Goal: Task Accomplishment & Management: Use online tool/utility

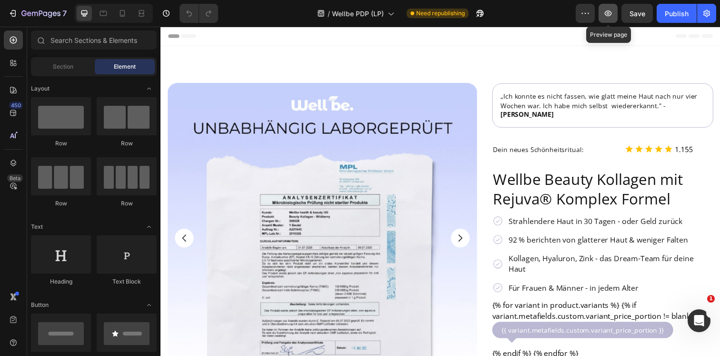
click at [604, 18] on button "button" at bounding box center [607, 13] width 19 height 19
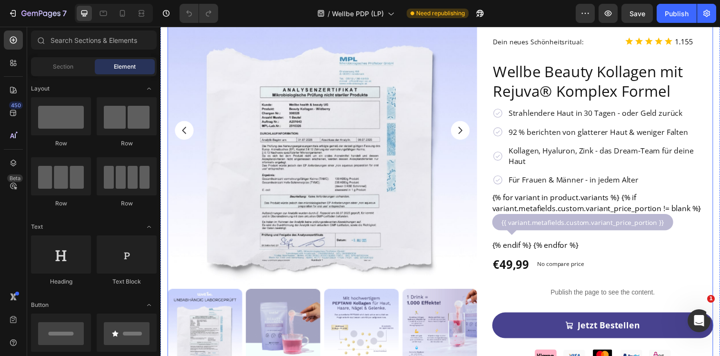
scroll to position [126, 0]
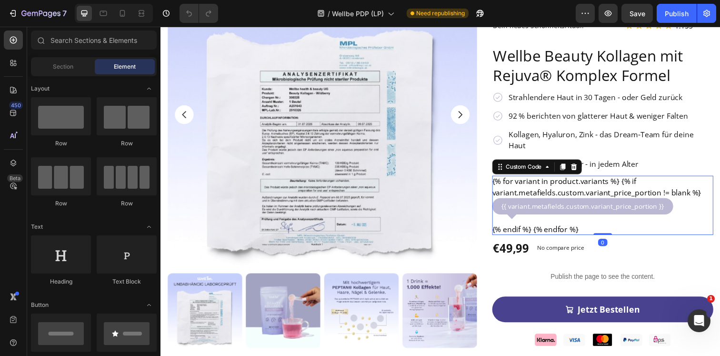
click at [566, 180] on div "{% for variant in product.variants %} {% if variant.metafields.custom.variant_p…" at bounding box center [612, 209] width 226 height 60
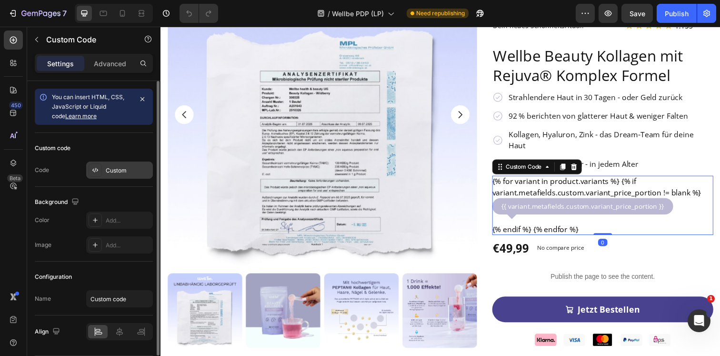
click at [90, 161] on div "Custom" at bounding box center [119, 169] width 67 height 17
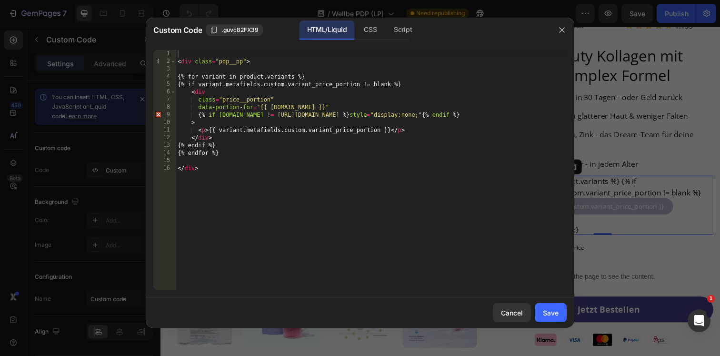
click at [232, 181] on div "< div class = "pdp__pp" > {% for variant in product.variants %} {% if variant.m…" at bounding box center [371, 177] width 391 height 255
click at [177, 60] on div "< div class = "pdp__pp" > {% for variant in product.variants %} {% if variant.m…" at bounding box center [371, 177] width 391 height 255
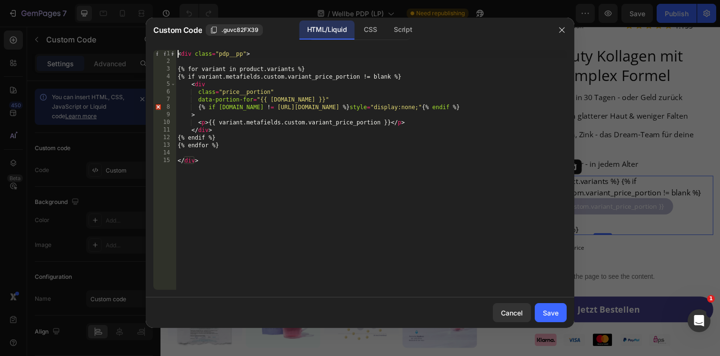
click at [239, 132] on div "< div class = "pdp__pp" > {% for variant in product.variants %} {% if variant.m…" at bounding box center [371, 177] width 391 height 255
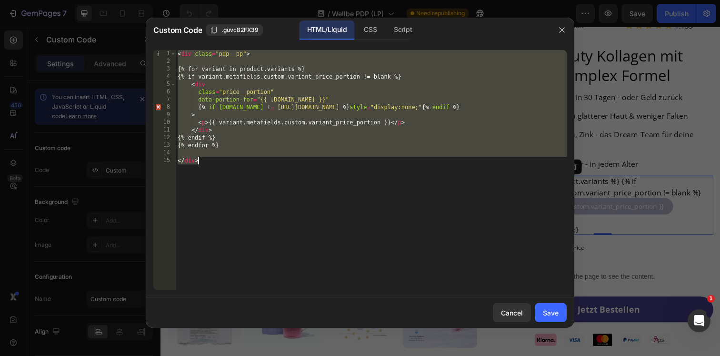
click at [358, 161] on div "< div class = "pdp__pp" > {% for variant in product.variants %} {% if variant.m…" at bounding box center [371, 177] width 391 height 255
type textarea "</div>"
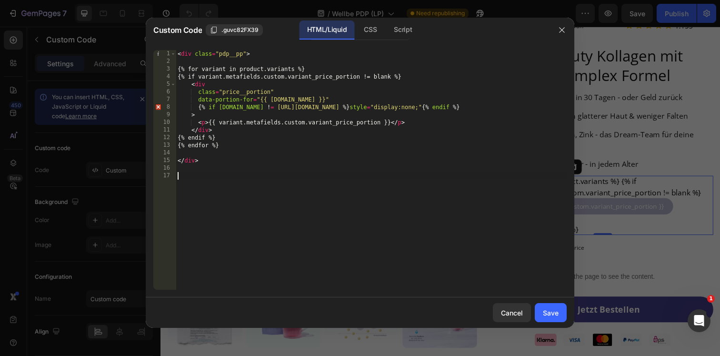
paste textarea "</script>"
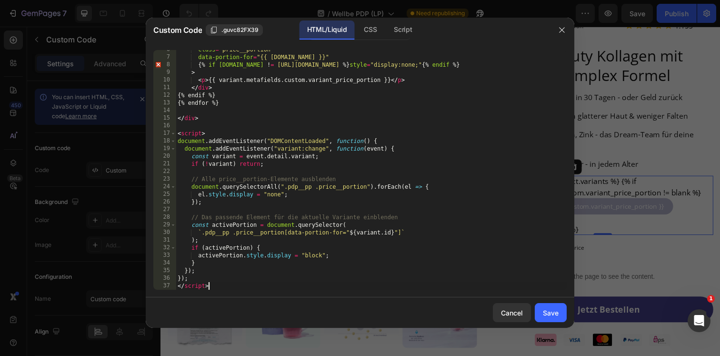
scroll to position [42, 0]
type textarea "</script>"
click at [550, 310] on div "Save" at bounding box center [551, 313] width 16 height 10
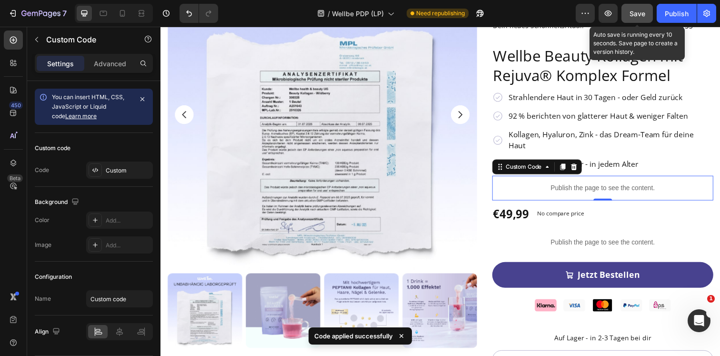
click at [643, 17] on span "Save" at bounding box center [637, 14] width 16 height 8
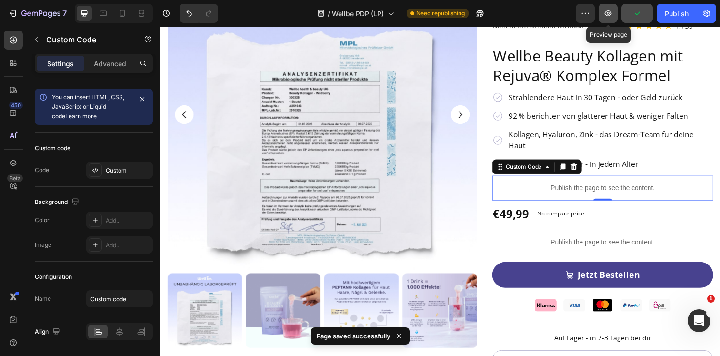
click at [608, 13] on icon "button" at bounding box center [608, 14] width 10 height 10
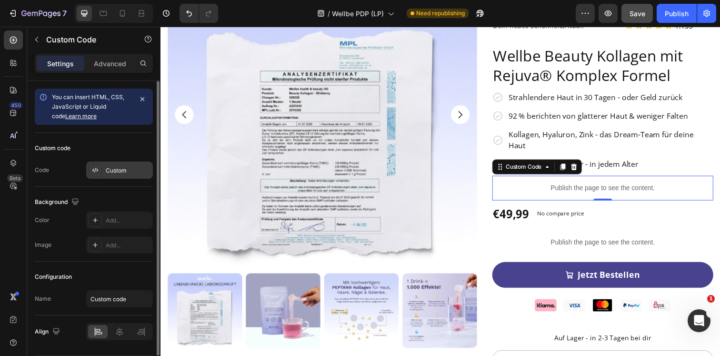
click at [104, 166] on div "Custom" at bounding box center [119, 169] width 67 height 17
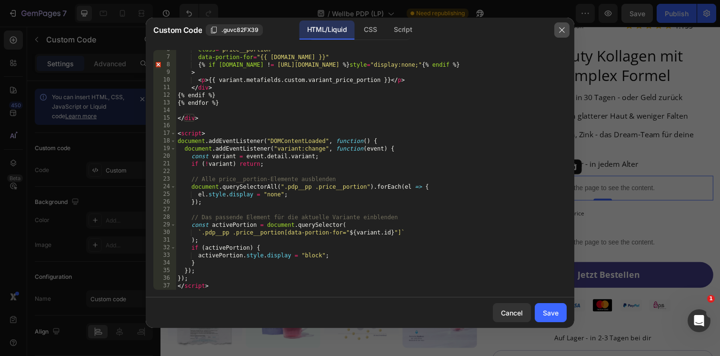
click at [559, 33] on icon "button" at bounding box center [562, 30] width 8 height 8
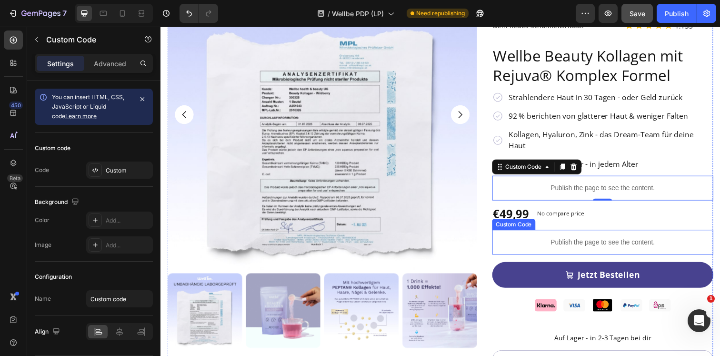
click at [556, 234] on div "Publish the page to see the content." at bounding box center [612, 246] width 226 height 25
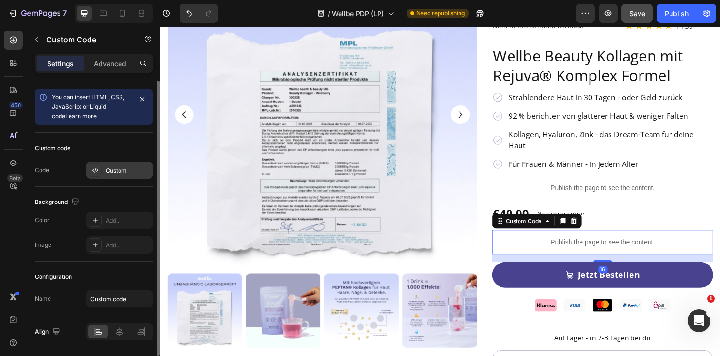
click at [98, 170] on icon at bounding box center [95, 170] width 8 height 8
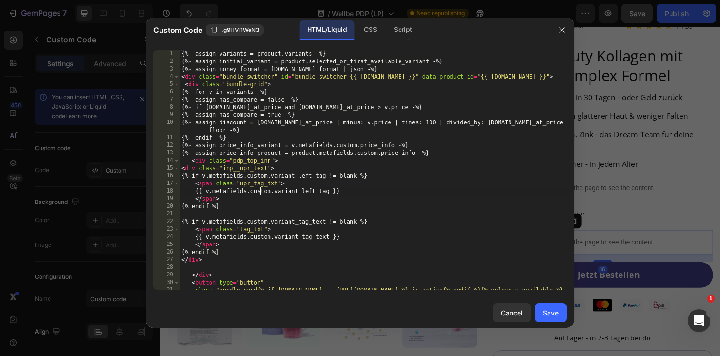
click at [261, 190] on div "{%- assign variants = product.variants -%} {%- assign initial_variant = product…" at bounding box center [373, 181] width 387 height 262
type textarea "})(); </script>"
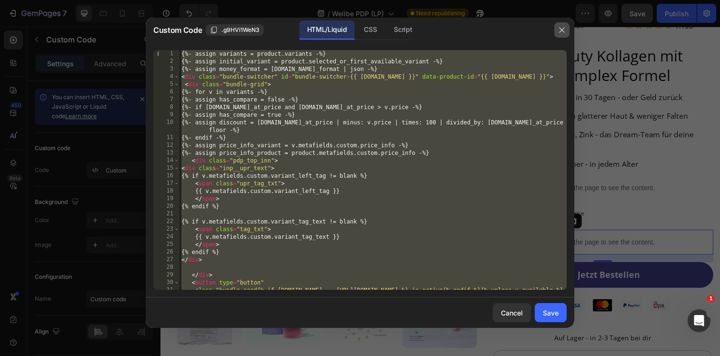
click at [563, 31] on icon "button" at bounding box center [561, 30] width 5 height 5
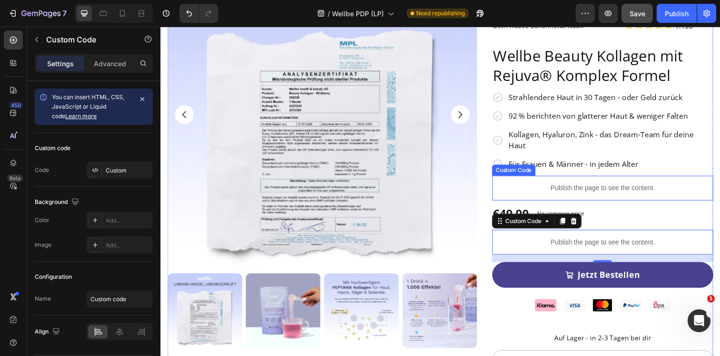
click at [590, 186] on p "Publish the page to see the content." at bounding box center [612, 191] width 226 height 10
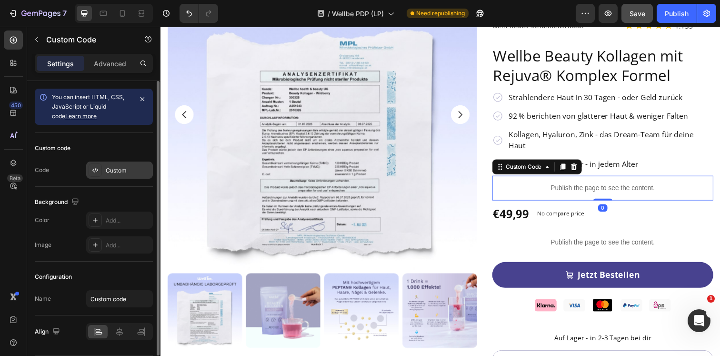
click at [133, 168] on div "Custom" at bounding box center [128, 170] width 45 height 9
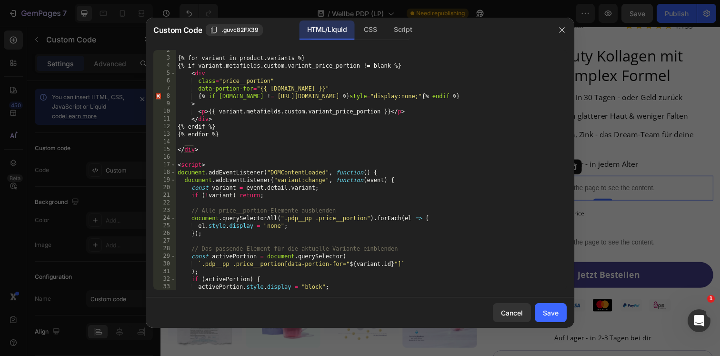
scroll to position [11, 0]
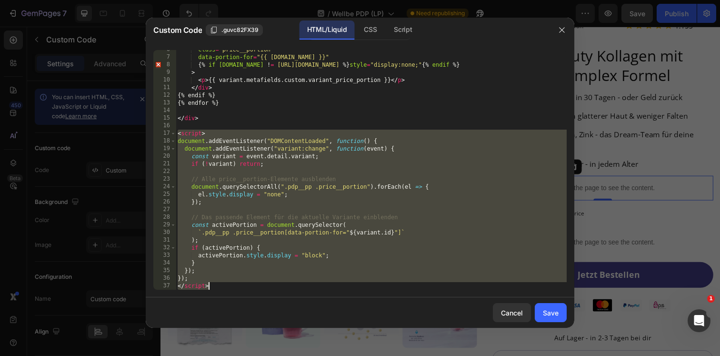
drag, startPoint x: 179, startPoint y: 166, endPoint x: 239, endPoint y: 300, distance: 147.1
click at [239, 300] on div "Custom Code .guvc82FX39 HTML/Liquid CSS Script <script> 6 7 8 9 10 11 12 13 14 …" at bounding box center [360, 173] width 429 height 310
type textarea "}); </script>"
paste textarea
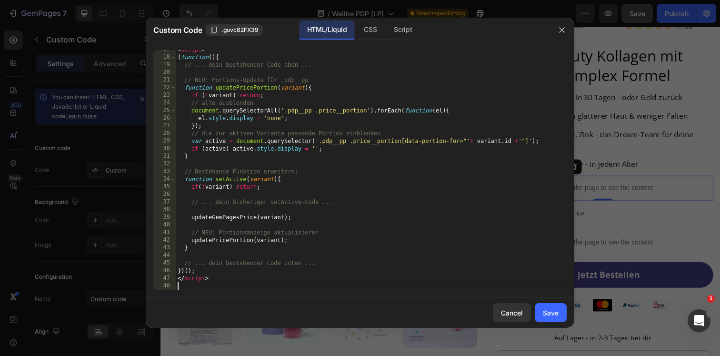
type textarea "</script>"
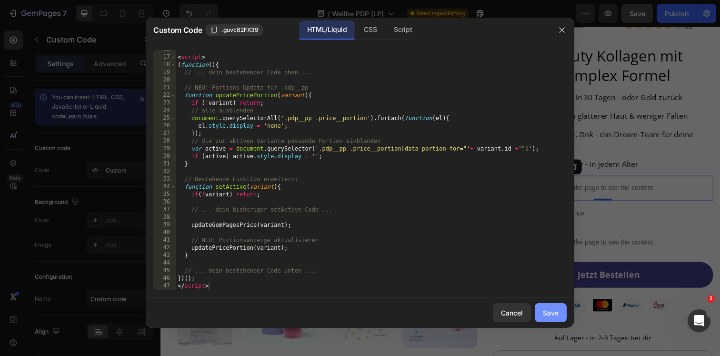
click at [550, 308] on div "Save" at bounding box center [551, 313] width 16 height 10
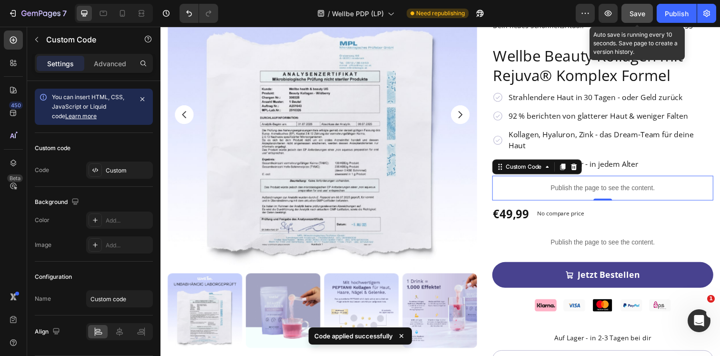
click at [637, 18] on div "Save" at bounding box center [637, 14] width 16 height 10
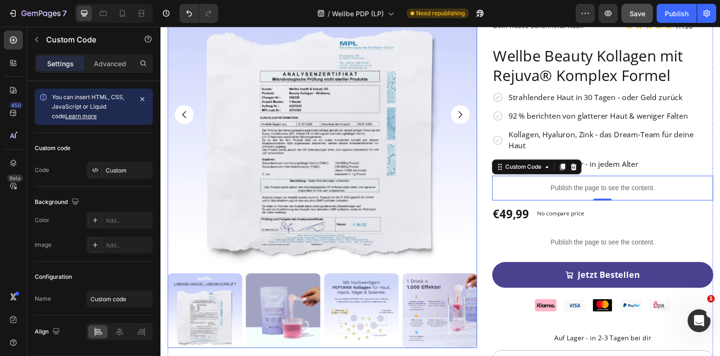
scroll to position [0, 0]
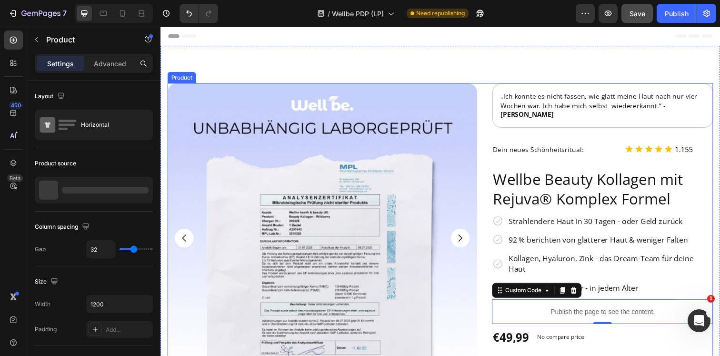
click at [487, 99] on div "Product Images „Ich konnte es nicht fassen, wie glatt meine Haut nach nur vier …" at bounding box center [446, 329] width 557 height 490
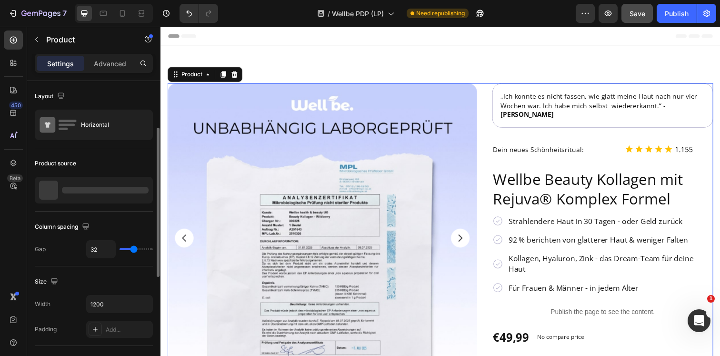
scroll to position [309, 0]
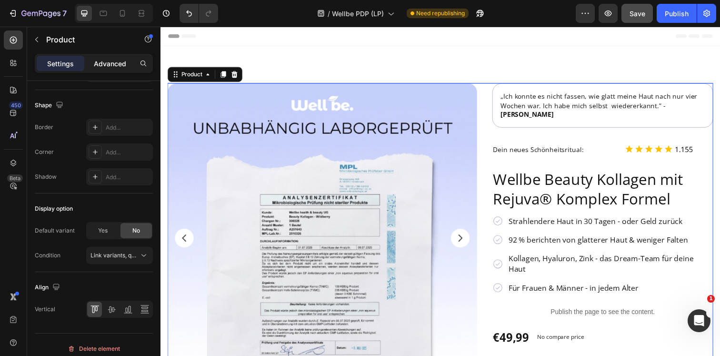
click at [96, 63] on p "Advanced" at bounding box center [110, 64] width 32 height 10
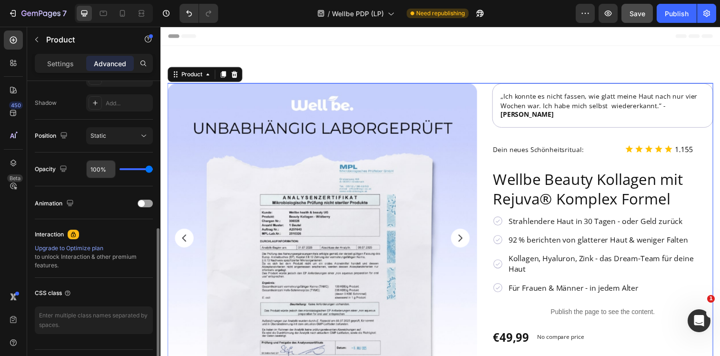
scroll to position [333, 0]
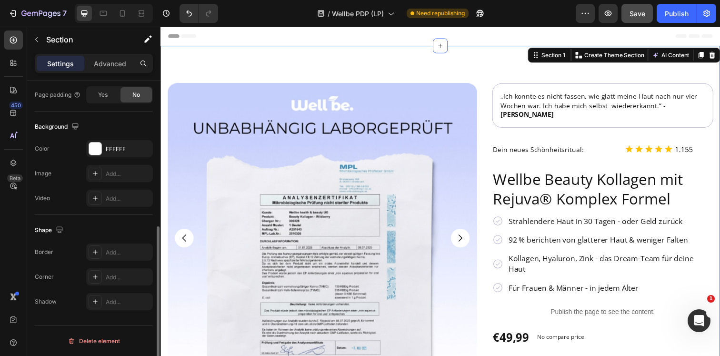
click at [485, 70] on div "Product Images „Ich konnte es nicht fassen, wie glatt meine Haut nach nur vier …" at bounding box center [445, 321] width 571 height 551
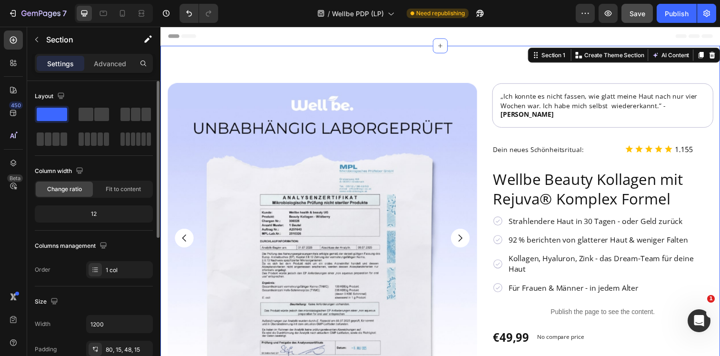
click at [108, 82] on div "Layout Column width Change ratio Fit to content 12 Columns management Order 1 c…" at bounding box center [94, 183] width 118 height 205
click at [108, 74] on div "Settings Advanced" at bounding box center [93, 67] width 133 height 27
click at [107, 65] on p "Advanced" at bounding box center [110, 64] width 32 height 10
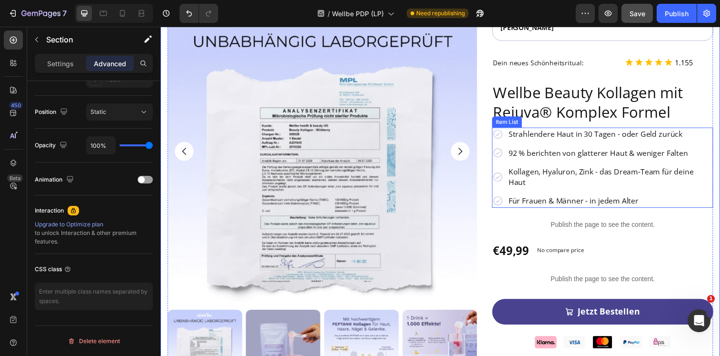
scroll to position [92, 0]
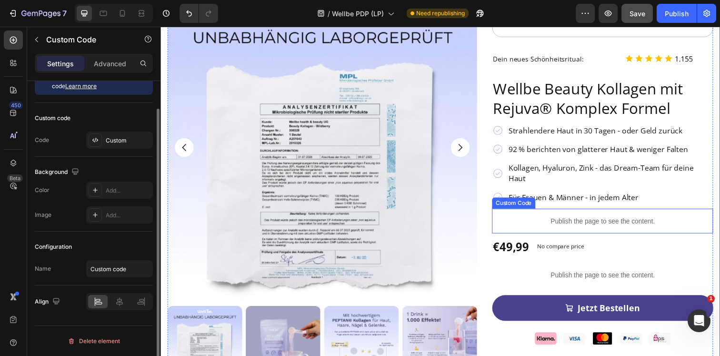
click at [559, 213] on div "Publish the page to see the content." at bounding box center [612, 224] width 226 height 25
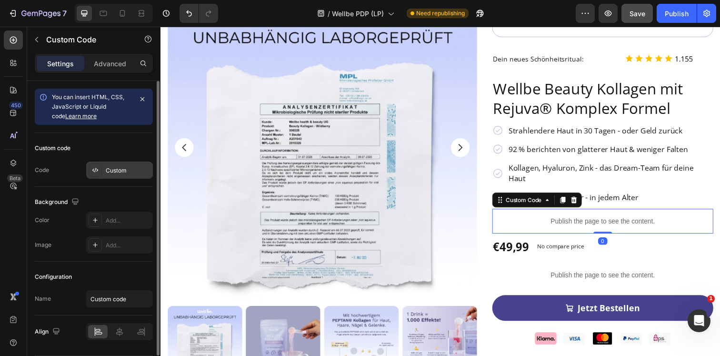
click at [128, 171] on div "Custom" at bounding box center [128, 170] width 45 height 9
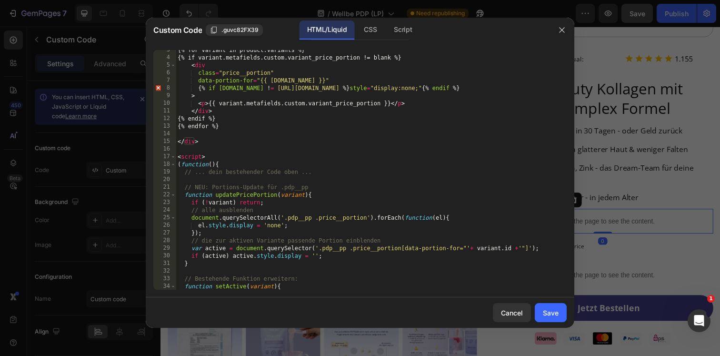
scroll to position [19, 0]
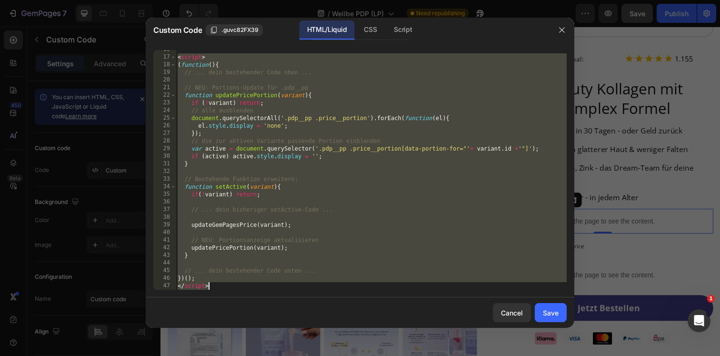
drag, startPoint x: 178, startPoint y: 160, endPoint x: 241, endPoint y: 310, distance: 162.8
click at [241, 310] on div "Custom Code .guvc82FX39 HTML/Liquid CSS Script <script> 16 17 18 19 20 21 22 23…" at bounding box center [360, 173] width 429 height 310
type textarea "})(); </script>"
paste textarea
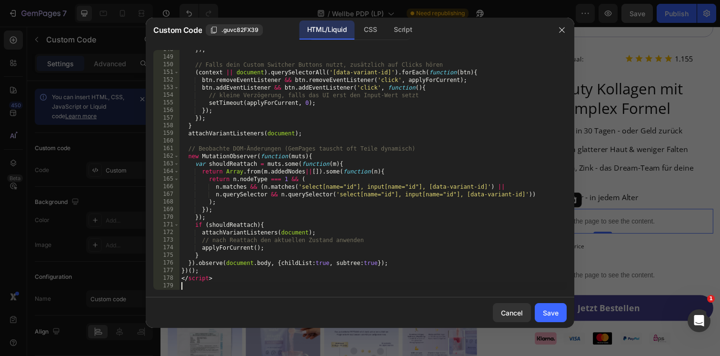
type textarea "</script>"
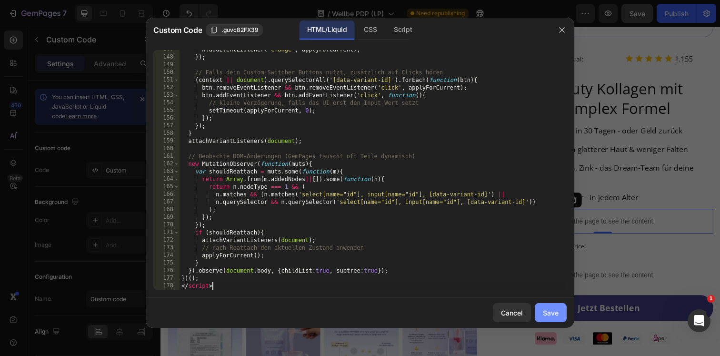
click at [547, 309] on div "Save" at bounding box center [551, 313] width 16 height 10
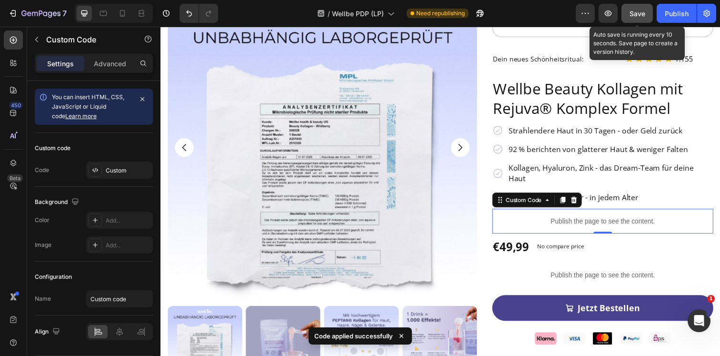
click at [636, 11] on span "Save" at bounding box center [637, 14] width 16 height 8
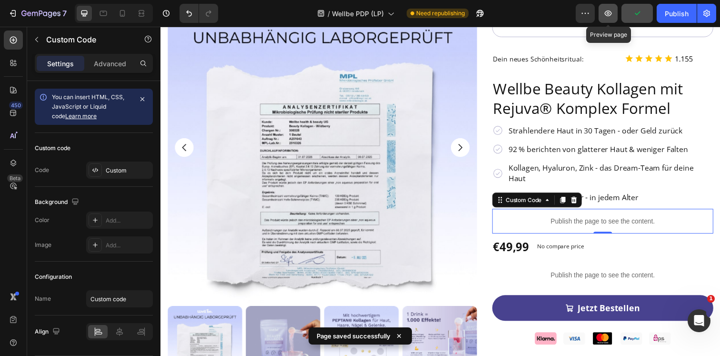
click at [611, 8] on button "button" at bounding box center [607, 13] width 19 height 19
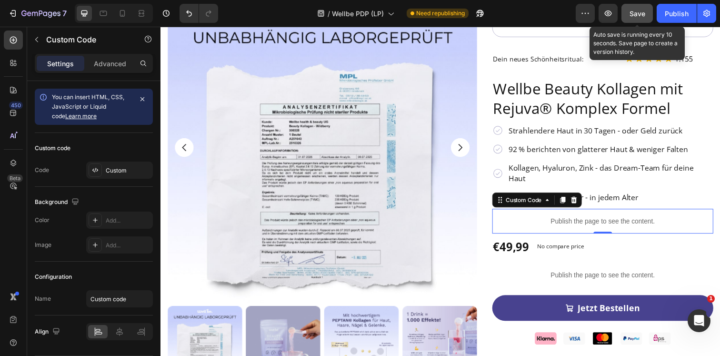
click at [630, 19] on button "Save" at bounding box center [636, 13] width 31 height 19
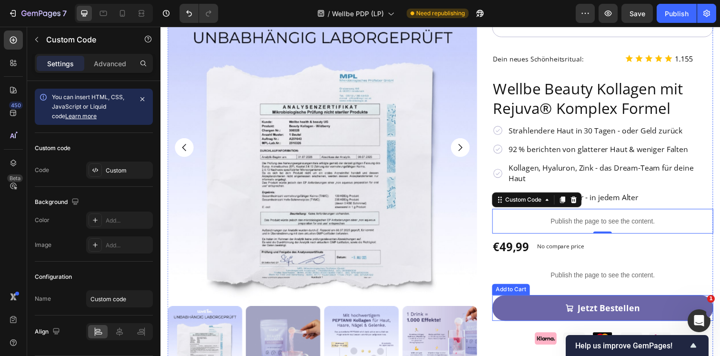
click at [531, 300] on button "Jetzt Bestellen" at bounding box center [612, 313] width 226 height 26
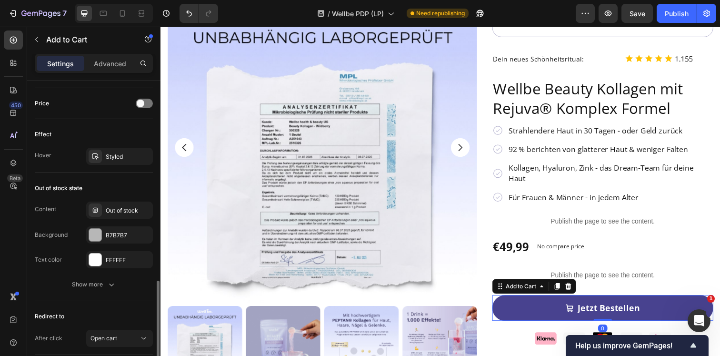
scroll to position [794, 0]
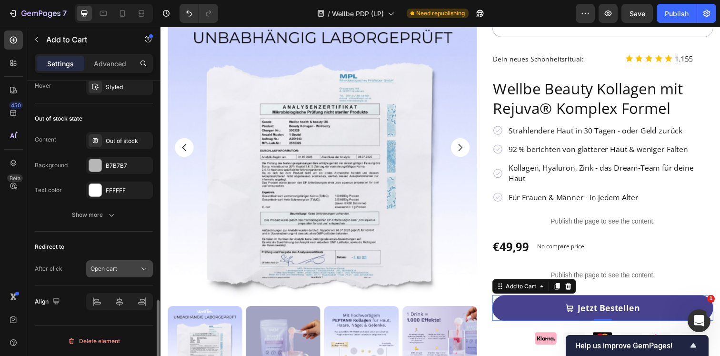
click at [110, 268] on span "Open cart" at bounding box center [103, 268] width 27 height 7
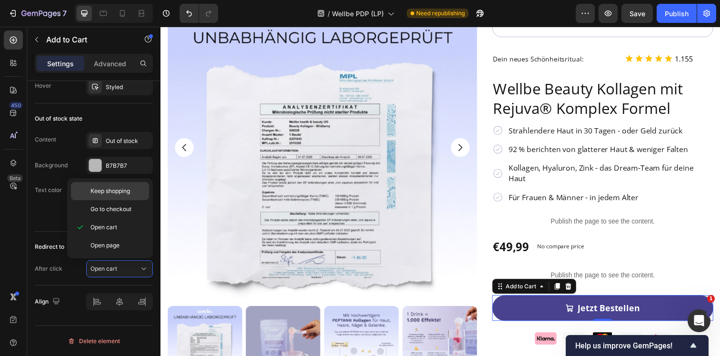
click at [111, 197] on div "Keep shopping" at bounding box center [110, 191] width 78 height 18
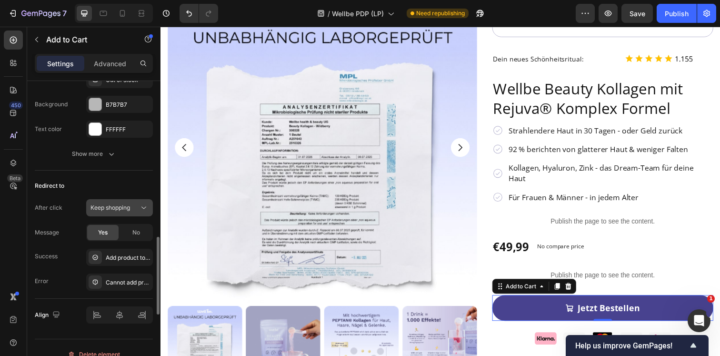
scroll to position [866, 0]
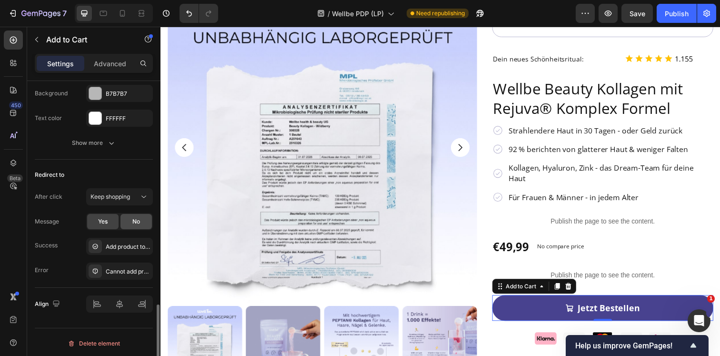
click at [134, 226] on div "No" at bounding box center [135, 221] width 31 height 15
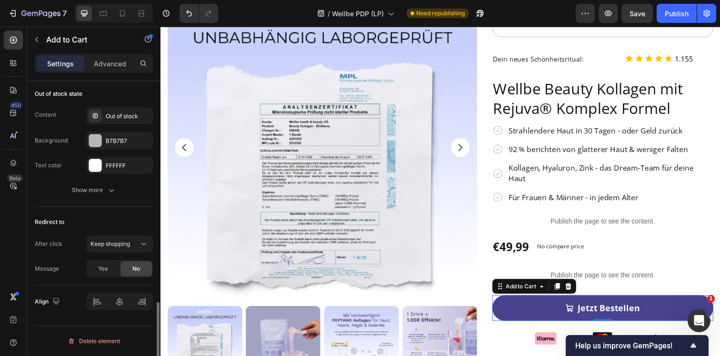
scroll to position [818, 0]
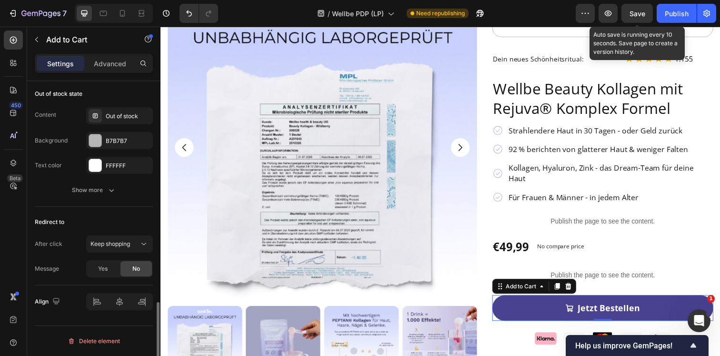
click at [641, 15] on span "Save" at bounding box center [637, 14] width 16 height 8
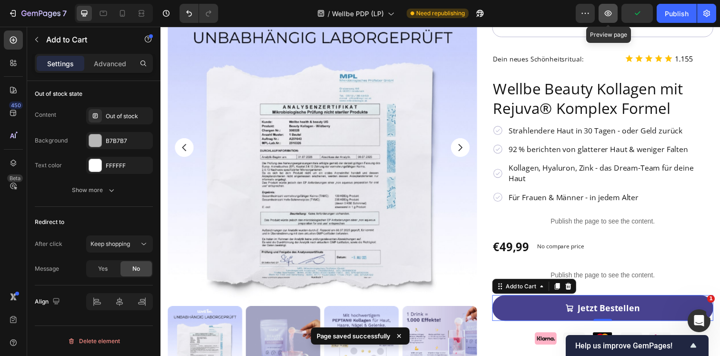
click at [608, 14] on icon "button" at bounding box center [608, 13] width 3 height 3
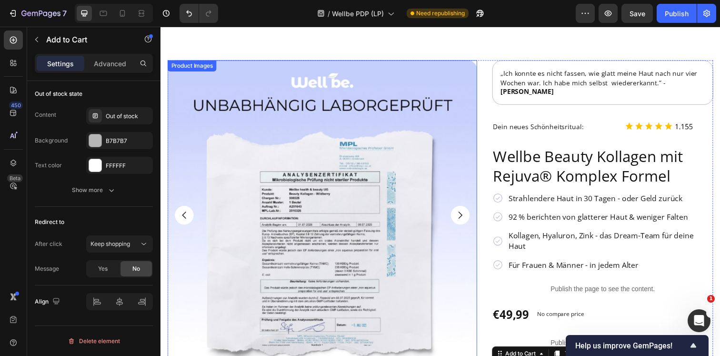
scroll to position [21, 0]
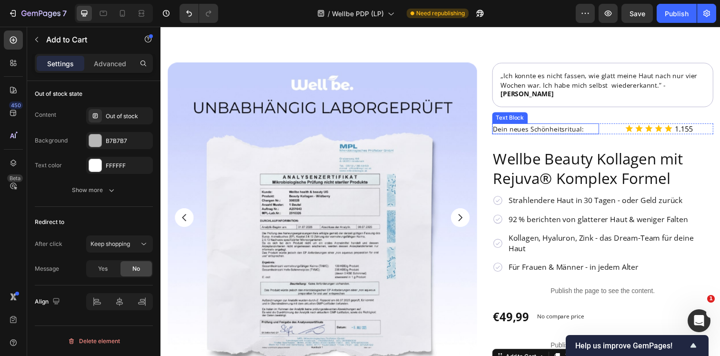
click at [613, 125] on div "Dein neues Schönheitsritual: Text Block Image Row" at bounding box center [612, 130] width 226 height 11
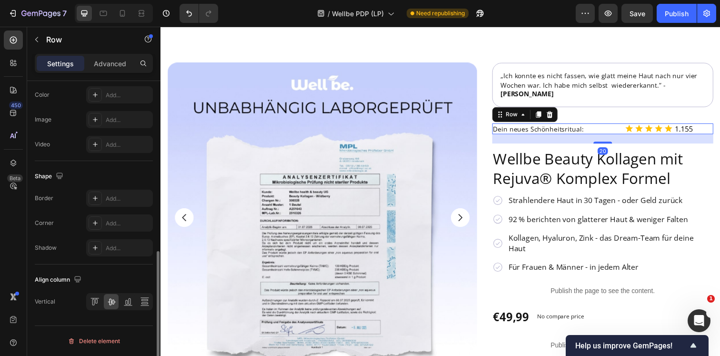
scroll to position [0, 0]
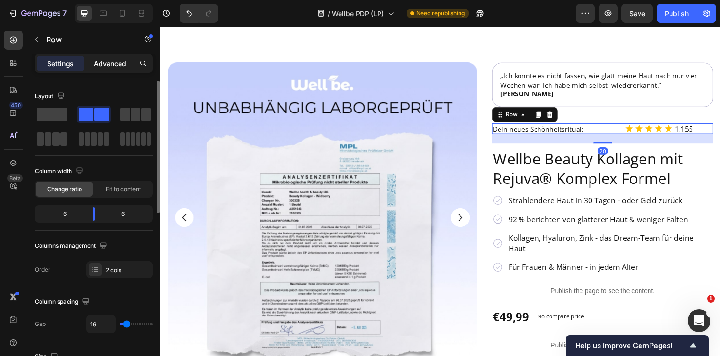
click at [101, 60] on p "Advanced" at bounding box center [110, 64] width 32 height 10
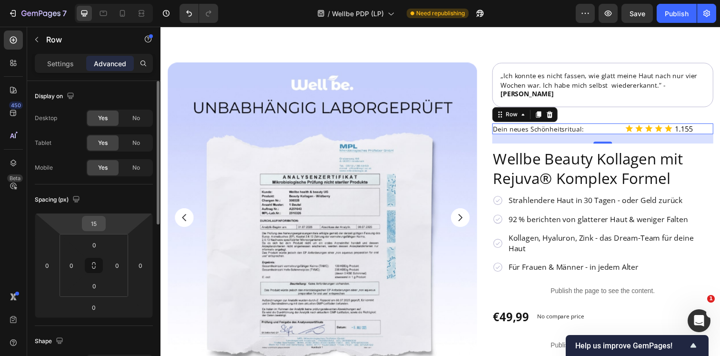
click at [100, 225] on input "15" at bounding box center [93, 223] width 19 height 14
type input "0"
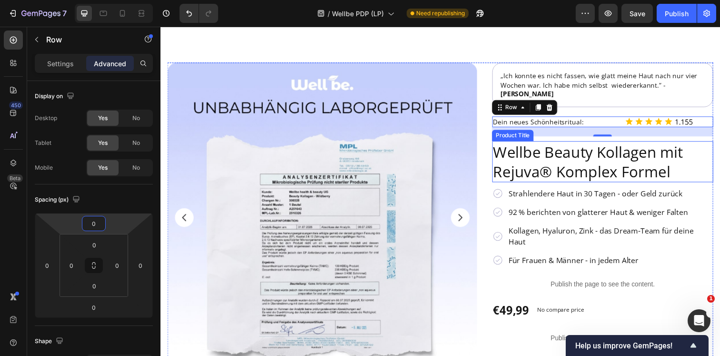
click at [519, 143] on h2 "Wellbe Beauty Kollagen mit Rejuva® Komplex Formel" at bounding box center [612, 163] width 226 height 41
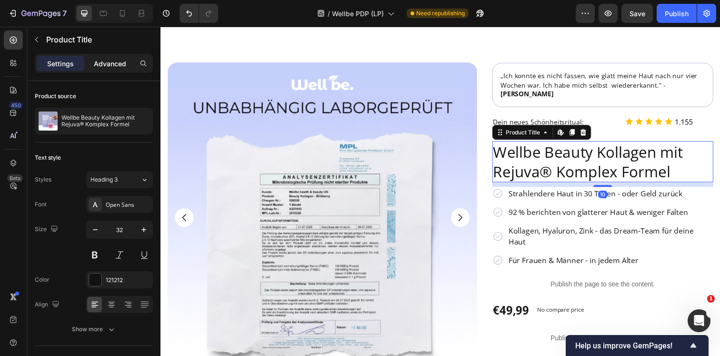
click at [108, 70] on div "Advanced" at bounding box center [110, 63] width 48 height 15
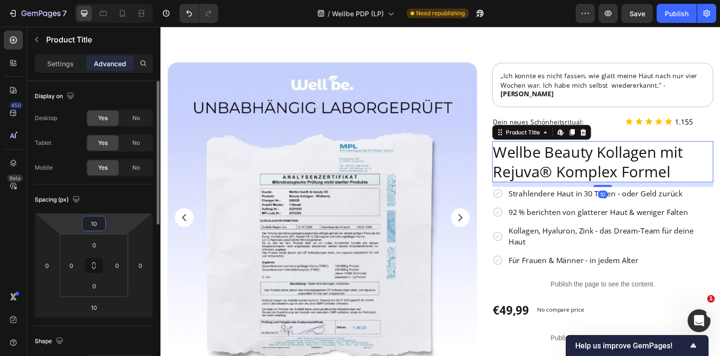
click at [95, 225] on input "10" at bounding box center [93, 223] width 19 height 14
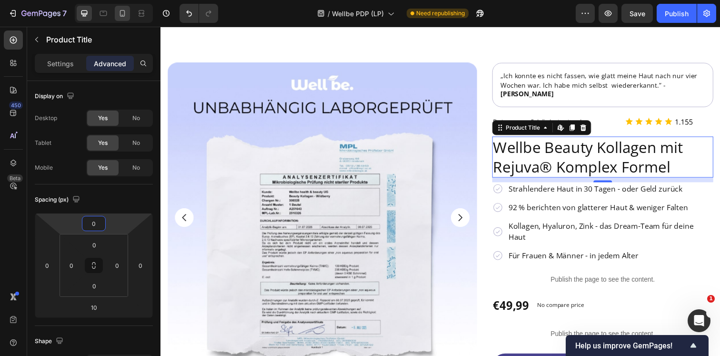
type input "0"
click at [118, 12] on icon at bounding box center [123, 14] width 10 height 10
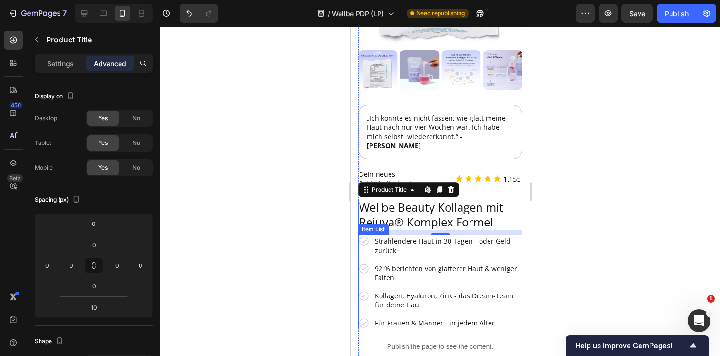
scroll to position [159, 0]
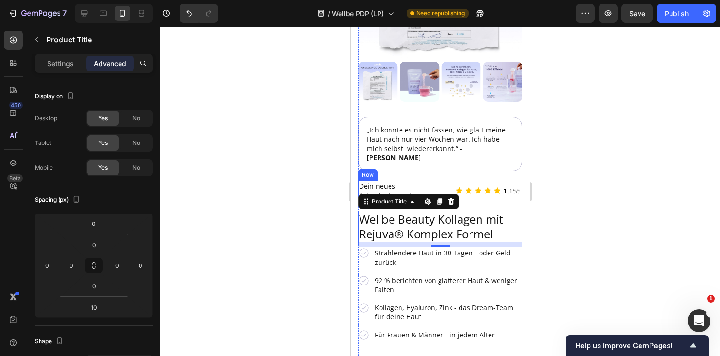
click at [447, 180] on div "Dein neues Schönheitsritual: Text Block Image Row" at bounding box center [440, 190] width 164 height 20
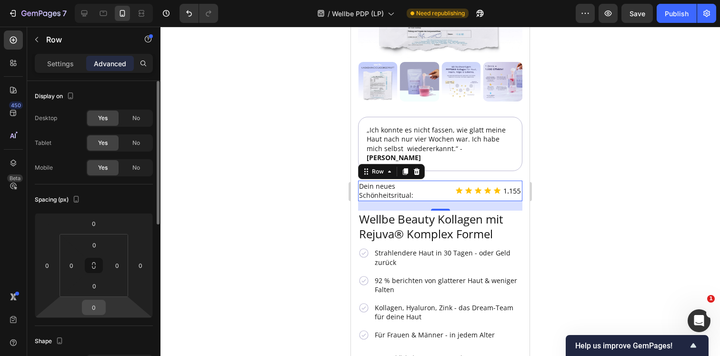
click at [98, 305] on input "0" at bounding box center [93, 307] width 19 height 14
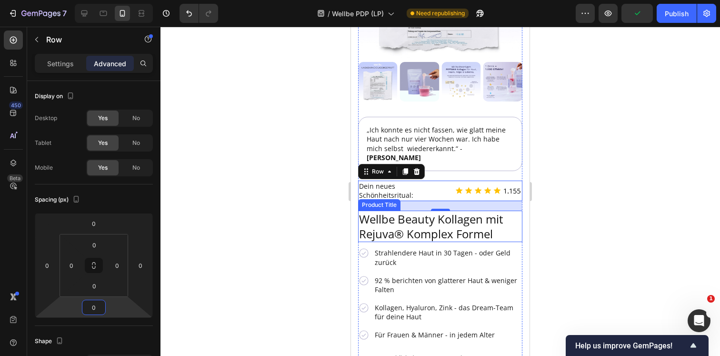
click at [380, 216] on h2 "Wellbe Beauty Kollagen mit Rejuva® Komplex Formel" at bounding box center [440, 225] width 164 height 31
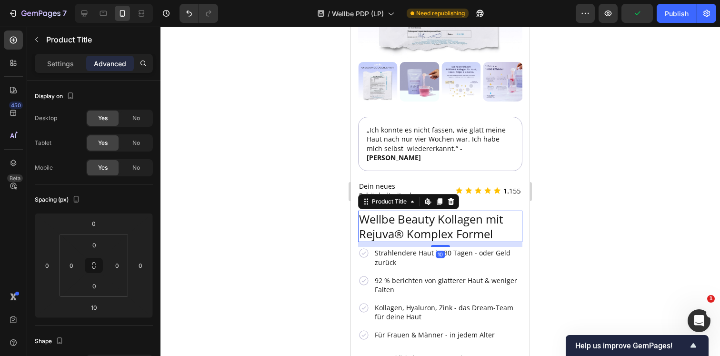
click at [113, 67] on p "Advanced" at bounding box center [110, 64] width 32 height 10
click at [440, 181] on p "Dein neues Schönheitsritual:" at bounding box center [402, 190] width 87 height 19
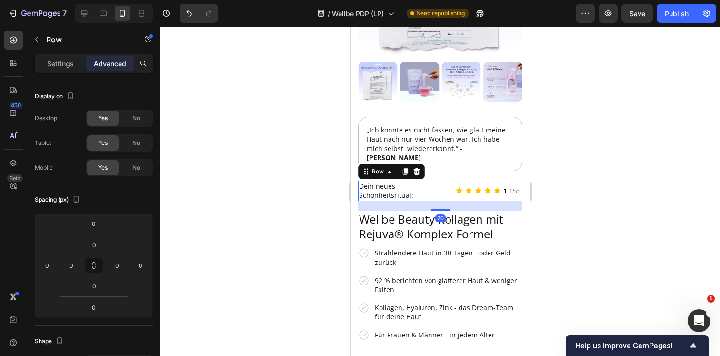
click at [447, 180] on div "Dein neues Schönheitsritual: Text Block Image Row 20" at bounding box center [440, 190] width 164 height 20
click at [64, 59] on p "Settings" at bounding box center [60, 64] width 27 height 10
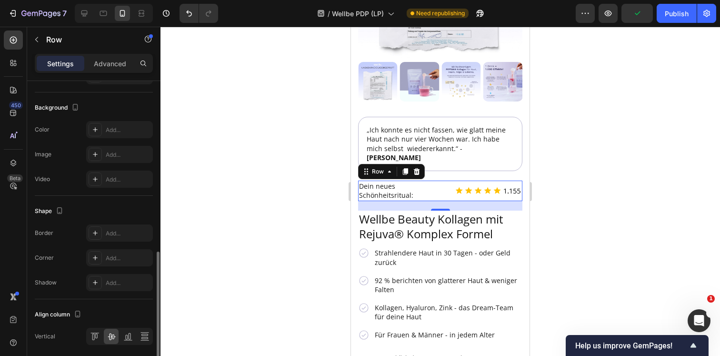
scroll to position [345, 0]
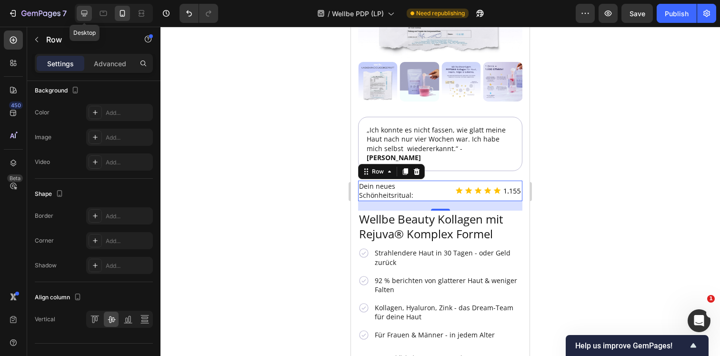
click at [87, 8] on div at bounding box center [84, 13] width 15 height 15
type input "1200"
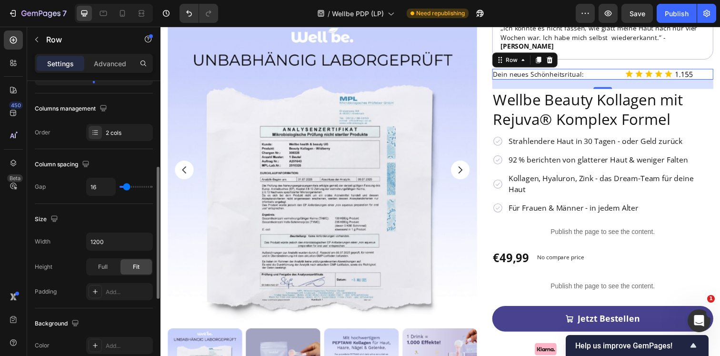
scroll to position [135, 0]
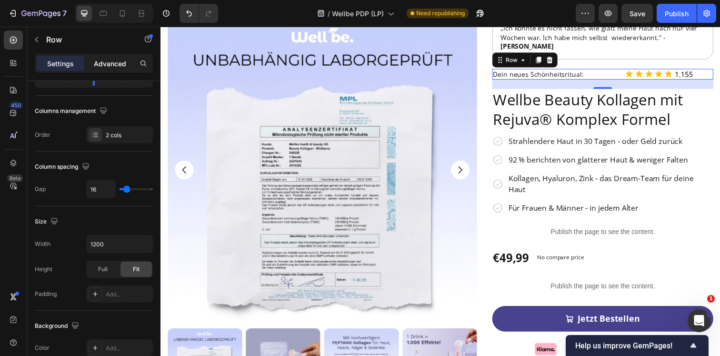
click at [112, 61] on p "Advanced" at bounding box center [110, 64] width 32 height 10
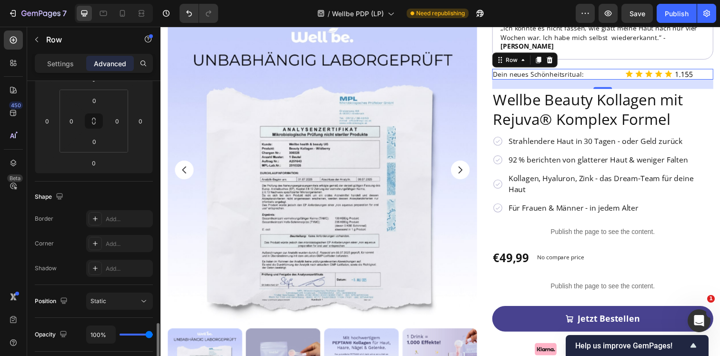
scroll to position [121, 0]
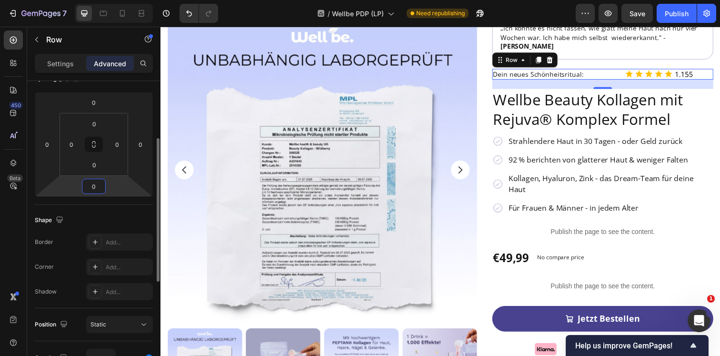
click at [102, 189] on input "0" at bounding box center [93, 186] width 19 height 14
type input "0"
click at [95, 147] on icon at bounding box center [94, 144] width 8 height 8
type input "0"
click at [95, 170] on input "0" at bounding box center [94, 165] width 19 height 14
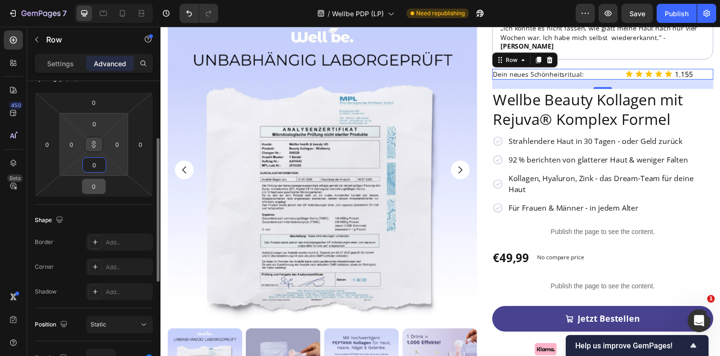
click at [94, 186] on input "0" at bounding box center [93, 186] width 19 height 14
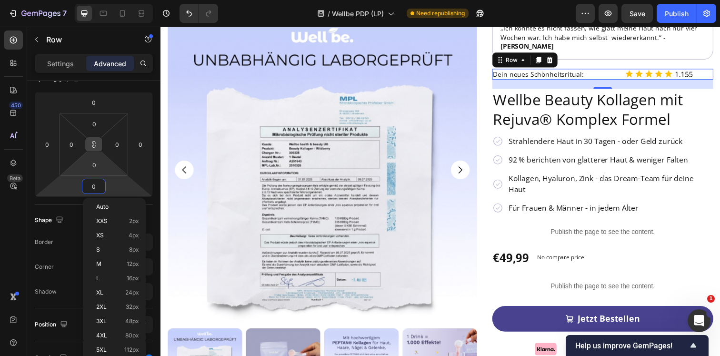
click at [99, 0] on html "7 Version history / Wellbe PDP (LP) Need republishing Preview Save Publish 450 …" at bounding box center [360, 0] width 720 height 0
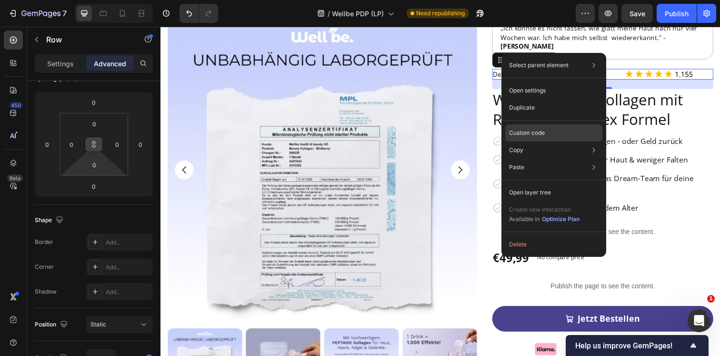
click at [529, 132] on p "Custom code" at bounding box center [527, 133] width 36 height 9
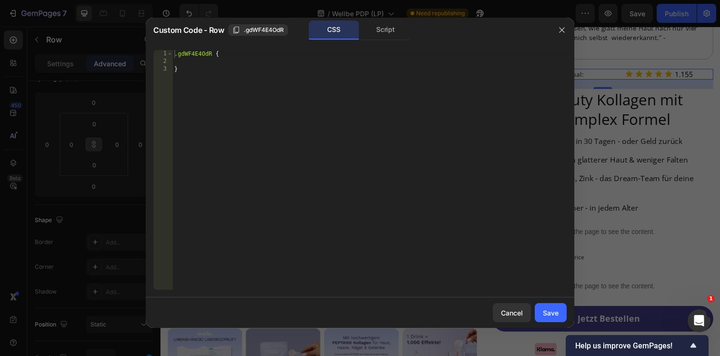
click at [349, 34] on div "CSS" at bounding box center [334, 29] width 50 height 19
click at [565, 30] on icon "button" at bounding box center [562, 30] width 8 height 8
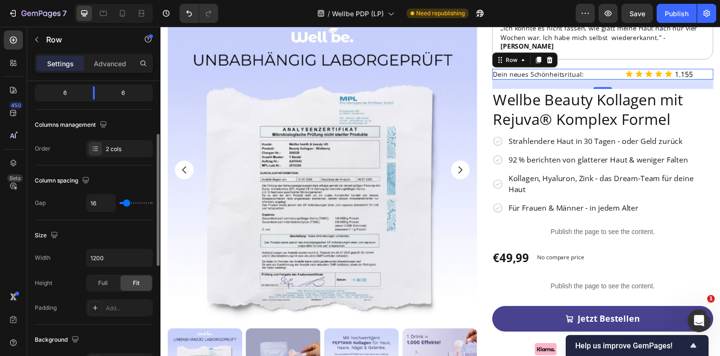
scroll to position [0, 0]
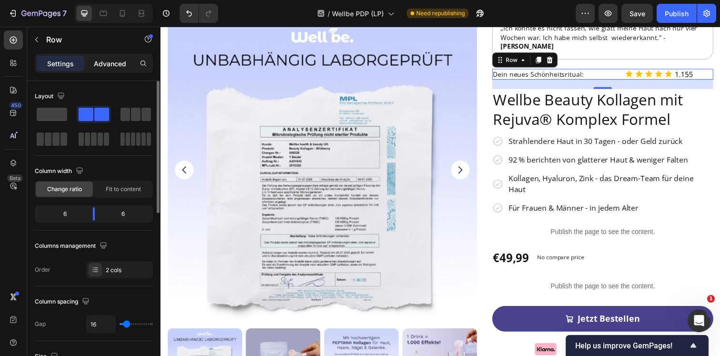
click at [111, 70] on div "Advanced" at bounding box center [110, 63] width 48 height 15
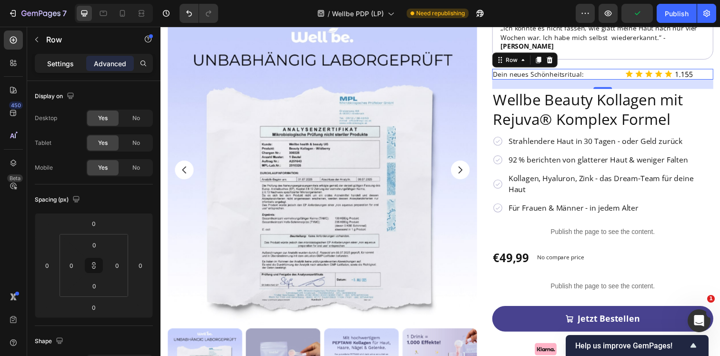
click at [63, 63] on p "Settings" at bounding box center [60, 64] width 27 height 10
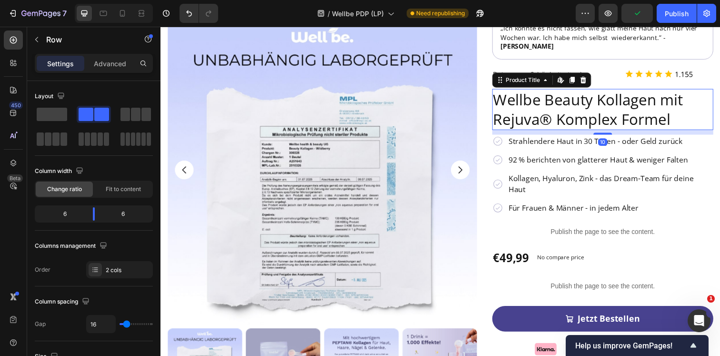
click at [615, 108] on h2 "Wellbe Beauty Kollagen mit Rejuva® Komplex Formel" at bounding box center [612, 110] width 226 height 41
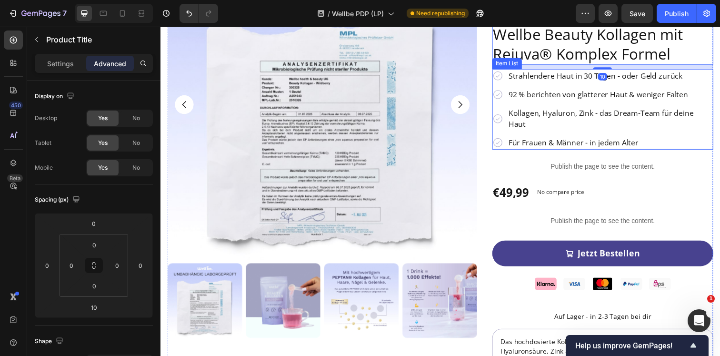
scroll to position [138, 0]
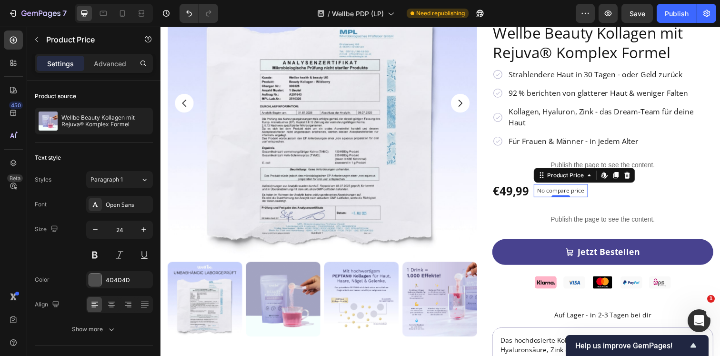
click at [565, 191] on p "No compare price" at bounding box center [569, 194] width 48 height 6
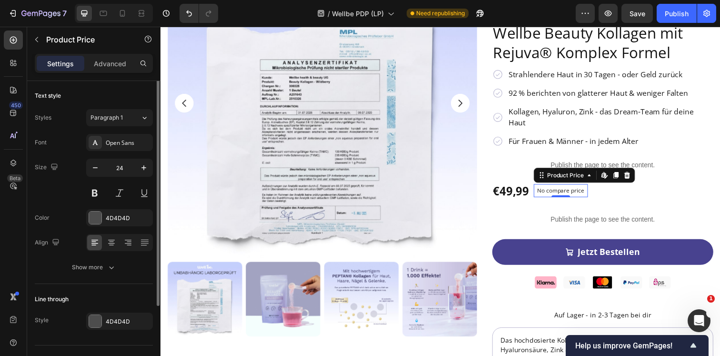
scroll to position [67, 0]
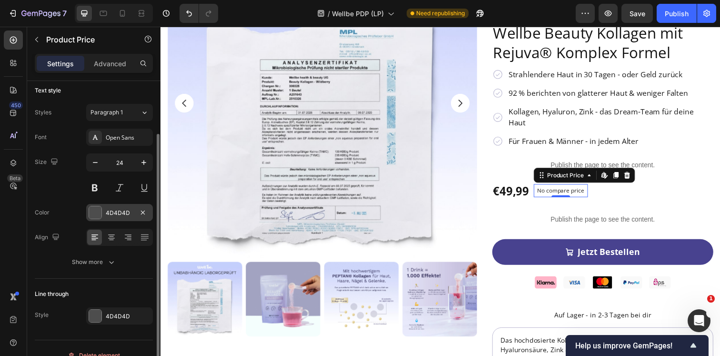
click at [98, 213] on div at bounding box center [95, 212] width 12 height 12
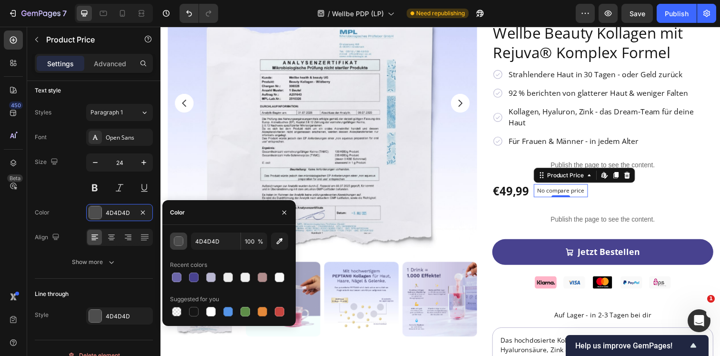
click at [182, 241] on div "button" at bounding box center [179, 242] width 10 height 10
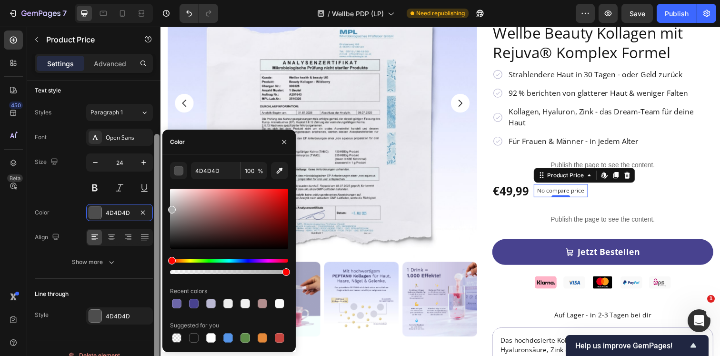
drag, startPoint x: 171, startPoint y: 228, endPoint x: 158, endPoint y: 208, distance: 24.0
click at [158, 208] on div "450 Beta Sections(18) Elements(83) Section Element Hero Section Product Detail …" at bounding box center [80, 191] width 160 height 329
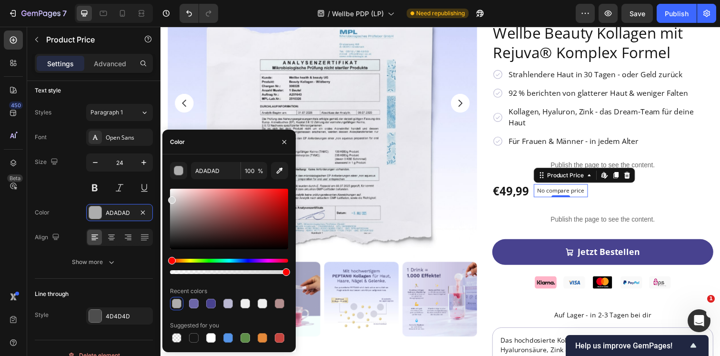
drag, startPoint x: 171, startPoint y: 205, endPoint x: 165, endPoint y: 198, distance: 9.5
click at [165, 198] on div "ADADAD 100 % Recent colors Suggested for you" at bounding box center [228, 253] width 133 height 182
click at [201, 169] on input "D6D6D6" at bounding box center [216, 170] width 50 height 17
click at [171, 202] on div at bounding box center [172, 204] width 8 height 8
type input "C4C4C4"
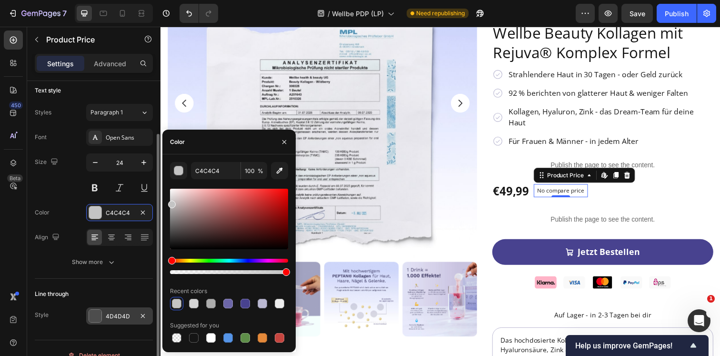
click at [99, 312] on div at bounding box center [95, 315] width 12 height 12
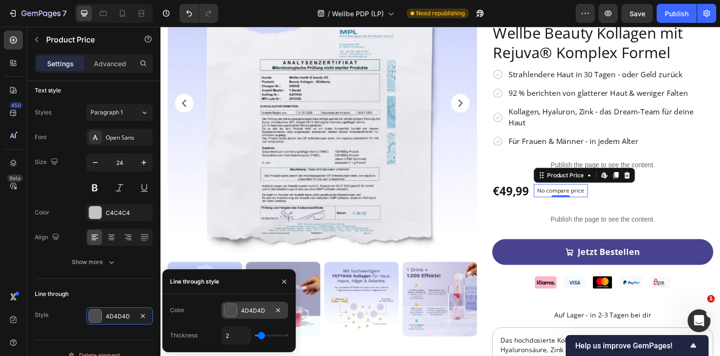
click at [241, 303] on div "4D4D4D" at bounding box center [254, 309] width 67 height 17
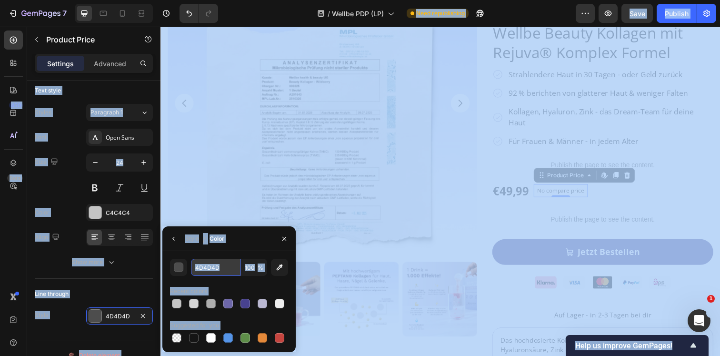
click at [231, 261] on input "4D4D4D" at bounding box center [216, 267] width 50 height 17
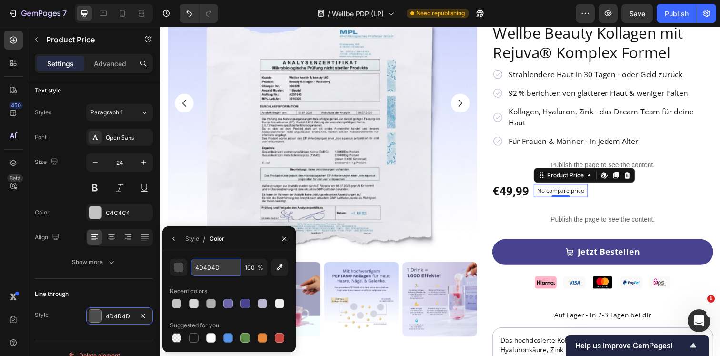
paste input "C4C4C4"
type input "C4C4C4"
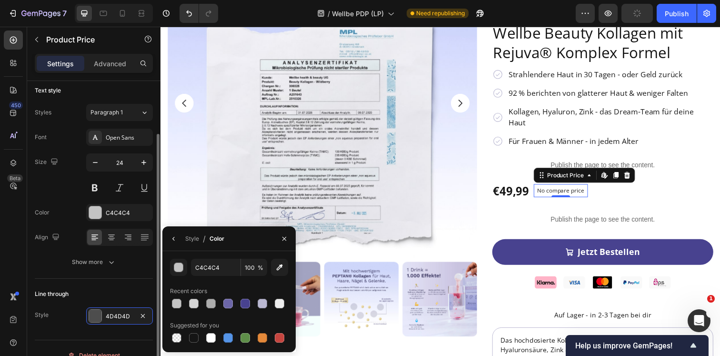
click at [131, 279] on div "Line through Style 4D4D4D" at bounding box center [94, 305] width 118 height 53
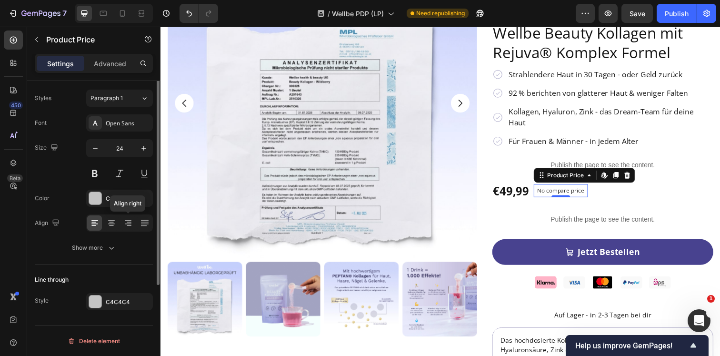
scroll to position [0, 0]
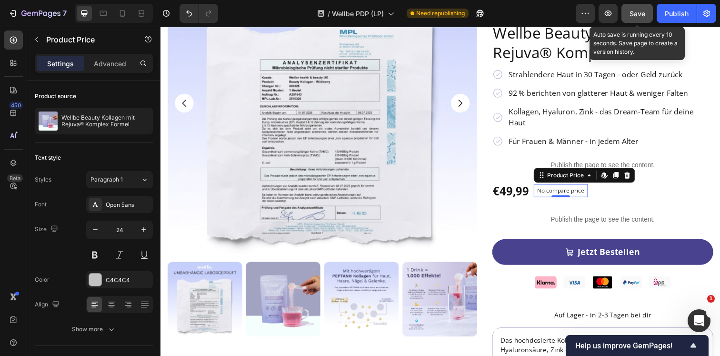
click at [628, 14] on button "Save" at bounding box center [636, 13] width 31 height 19
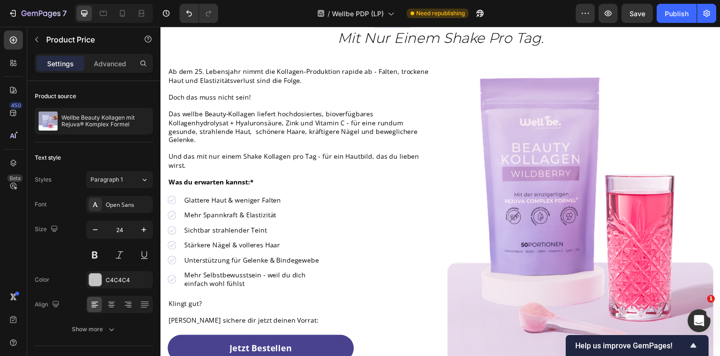
scroll to position [844, 0]
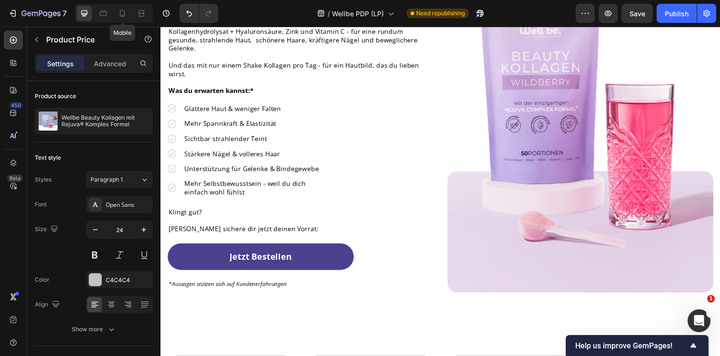
drag, startPoint x: 128, startPoint y: 11, endPoint x: 173, endPoint y: 62, distance: 67.5
click at [128, 11] on div at bounding box center [122, 13] width 15 height 15
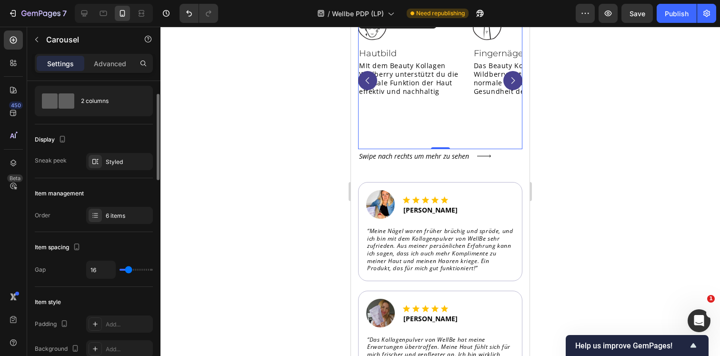
scroll to position [32, 0]
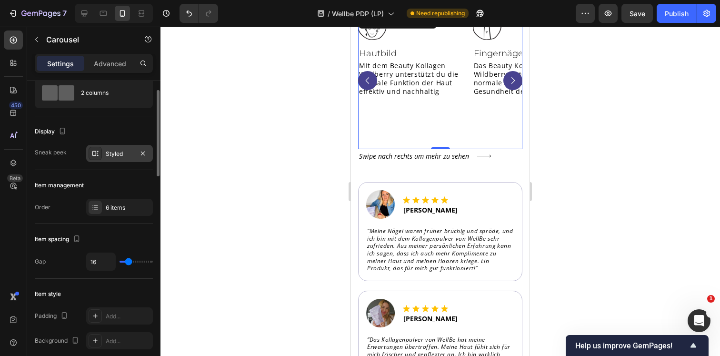
click at [99, 157] on div at bounding box center [95, 153] width 13 height 13
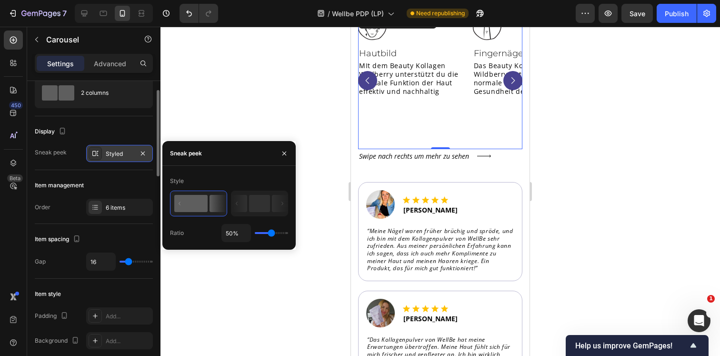
click at [99, 157] on div at bounding box center [95, 153] width 13 height 13
click at [86, 179] on div "Item management" at bounding box center [94, 185] width 118 height 15
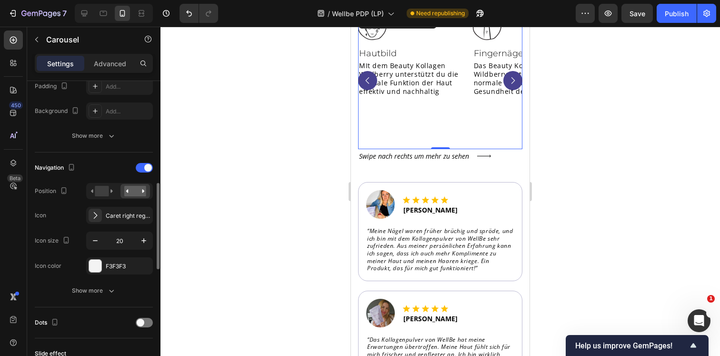
scroll to position [283, 0]
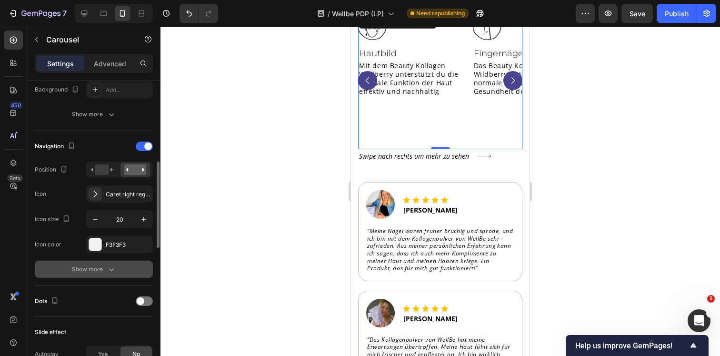
click at [105, 266] on div "Show more" at bounding box center [94, 269] width 44 height 10
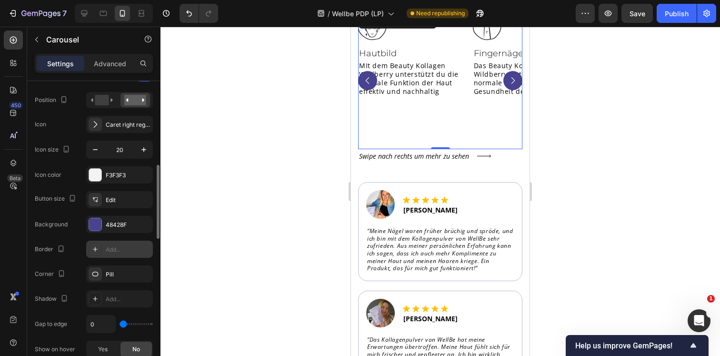
scroll to position [350, 0]
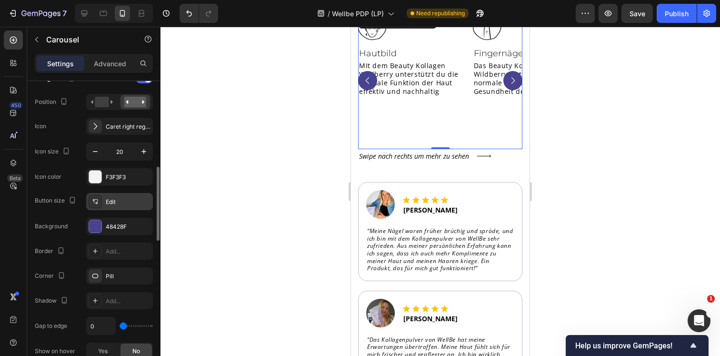
click at [111, 201] on div "Edit" at bounding box center [128, 202] width 45 height 9
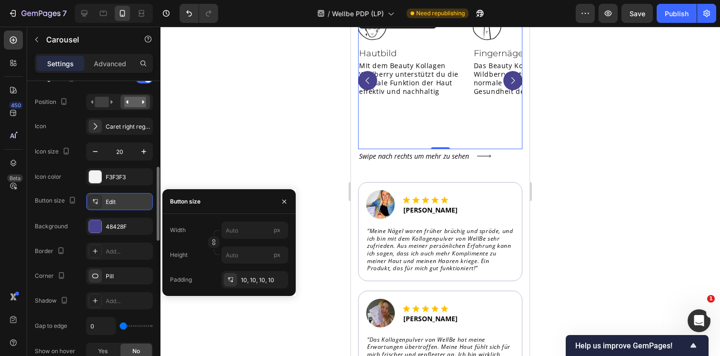
click at [111, 201] on div "Edit" at bounding box center [128, 202] width 45 height 9
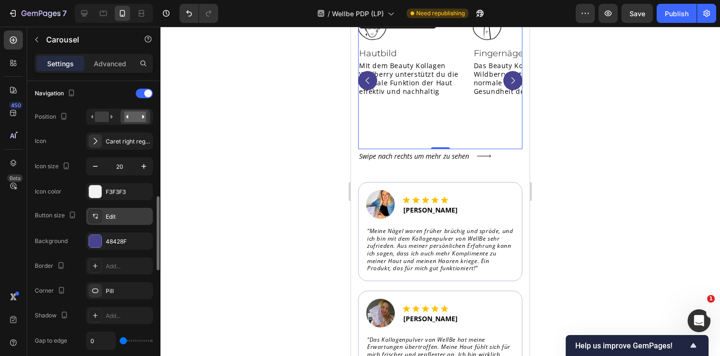
scroll to position [330, 0]
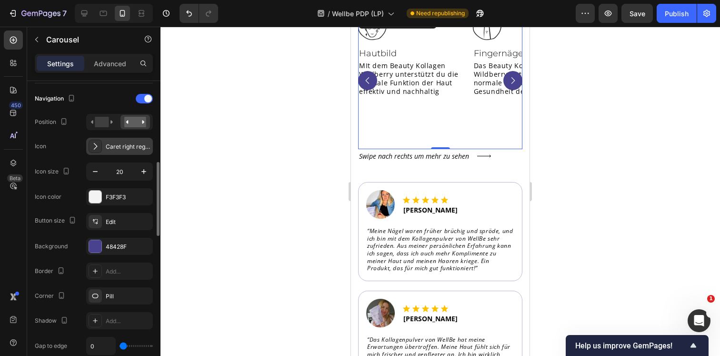
click at [123, 140] on div "Caret right regular" at bounding box center [119, 146] width 67 height 17
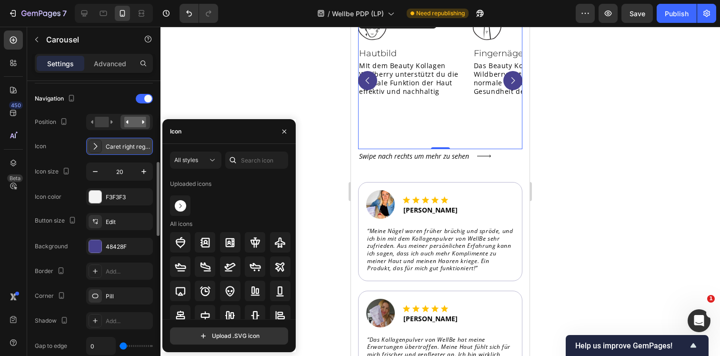
click at [123, 140] on div "Caret right regular" at bounding box center [119, 146] width 67 height 17
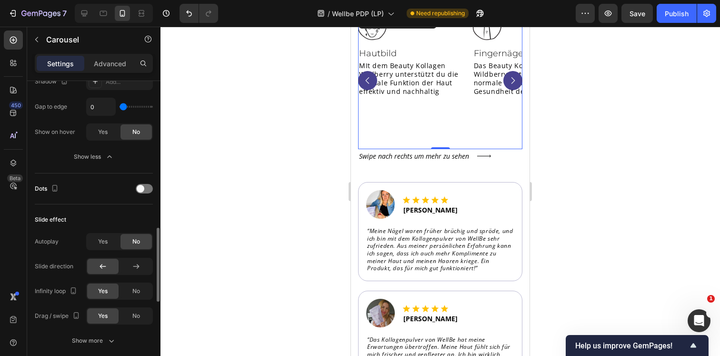
scroll to position [579, 0]
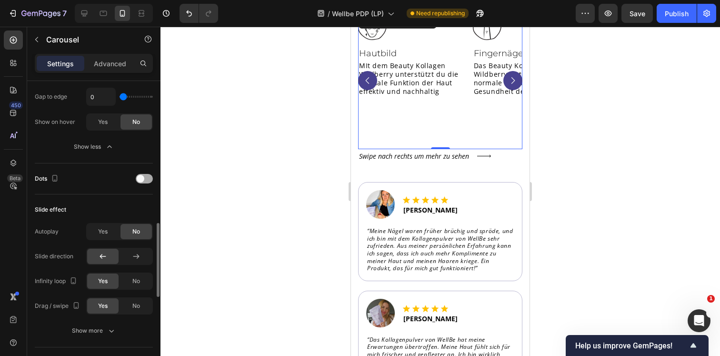
click at [148, 177] on div at bounding box center [144, 179] width 17 height 10
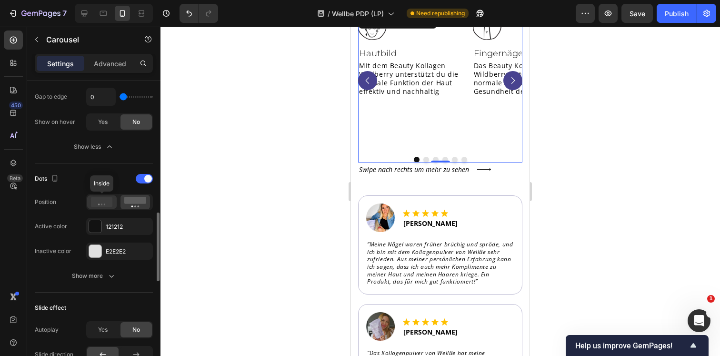
click at [109, 206] on icon at bounding box center [102, 202] width 22 height 10
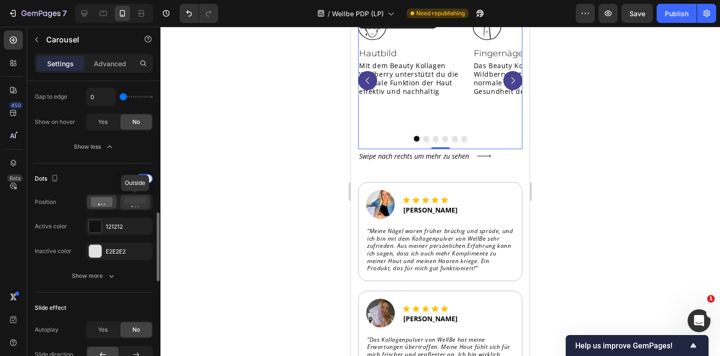
click at [133, 205] on icon at bounding box center [135, 202] width 22 height 10
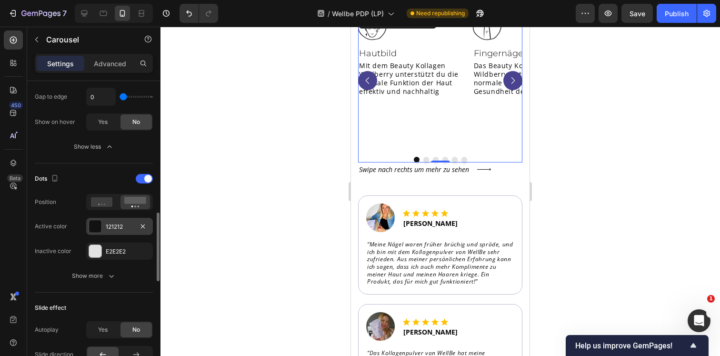
click at [95, 224] on div at bounding box center [95, 226] width 12 height 12
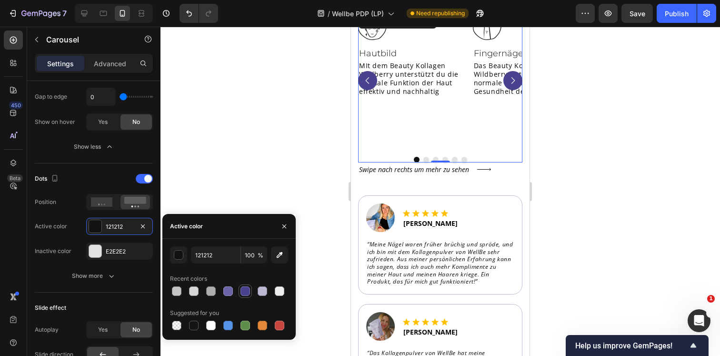
click at [243, 292] on div at bounding box center [245, 291] width 10 height 10
click at [223, 291] on div at bounding box center [228, 291] width 10 height 10
type input "6C66A8"
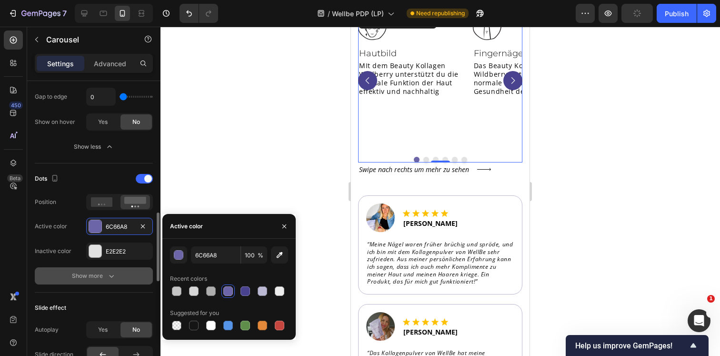
click at [110, 271] on icon "button" at bounding box center [112, 276] width 10 height 10
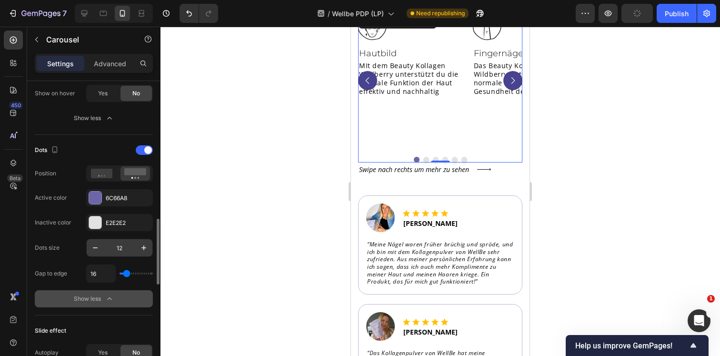
scroll to position [612, 0]
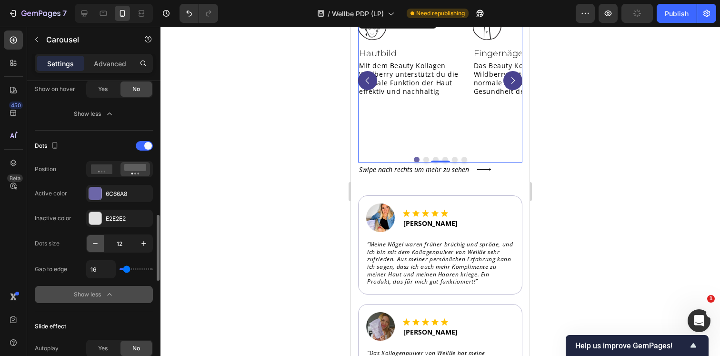
click at [95, 246] on icon "button" at bounding box center [95, 244] width 10 height 10
type input "10"
click at [511, 77] on icon "Carousel Next Arrow" at bounding box center [513, 80] width 4 height 7
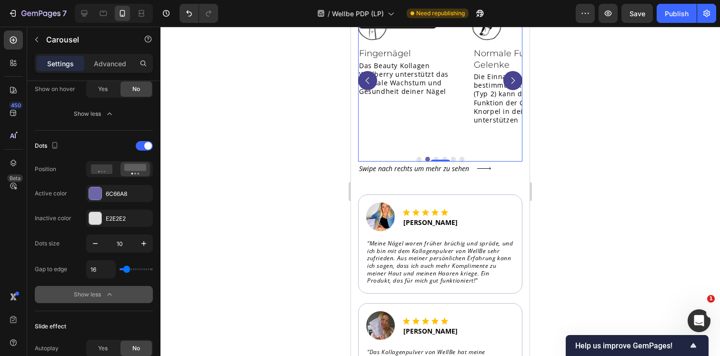
click at [511, 77] on icon "Carousel Next Arrow" at bounding box center [513, 80] width 4 height 7
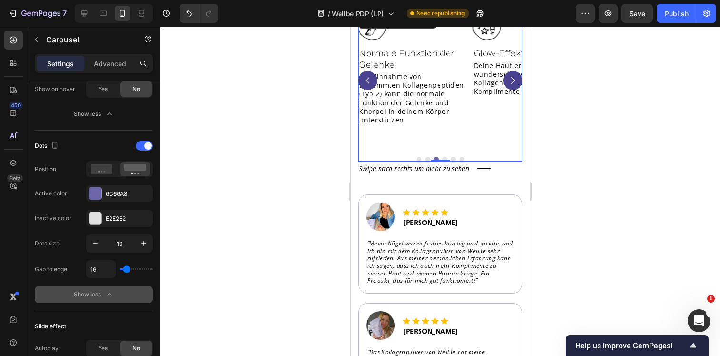
click at [511, 77] on icon "Carousel Next Arrow" at bounding box center [513, 80] width 4 height 7
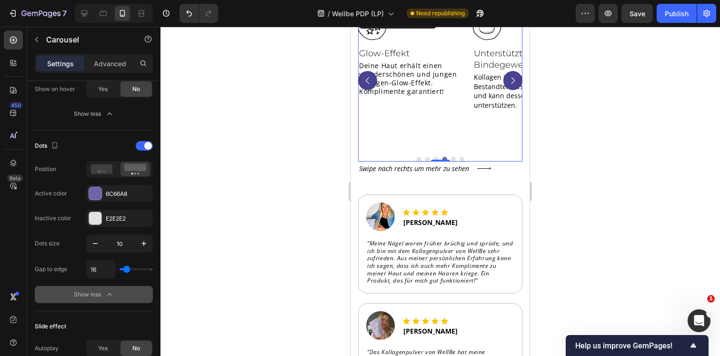
click at [511, 77] on icon "Carousel Next Arrow" at bounding box center [513, 80] width 4 height 7
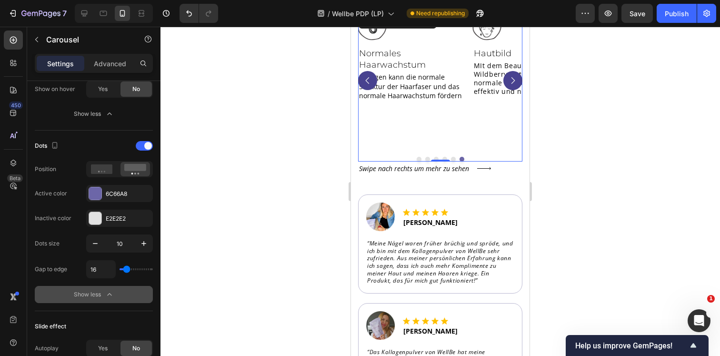
click at [511, 77] on icon "Carousel Next Arrow" at bounding box center [513, 80] width 4 height 7
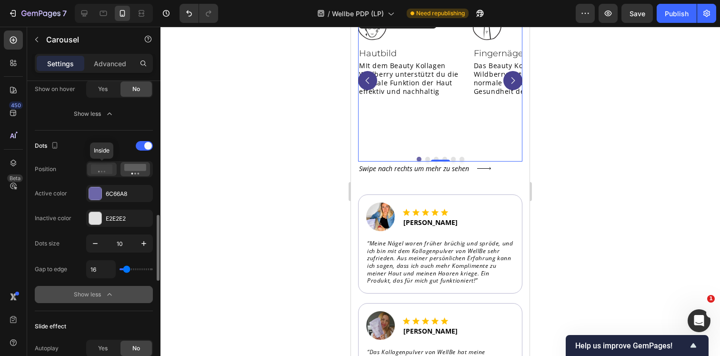
click at [109, 171] on icon at bounding box center [102, 169] width 22 height 10
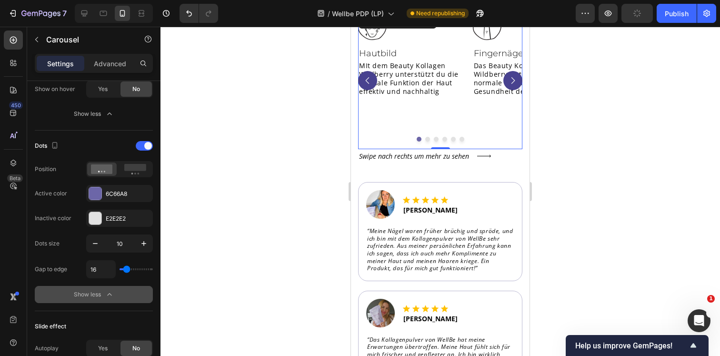
click at [513, 76] on icon "Carousel Next Arrow" at bounding box center [513, 81] width 10 height 10
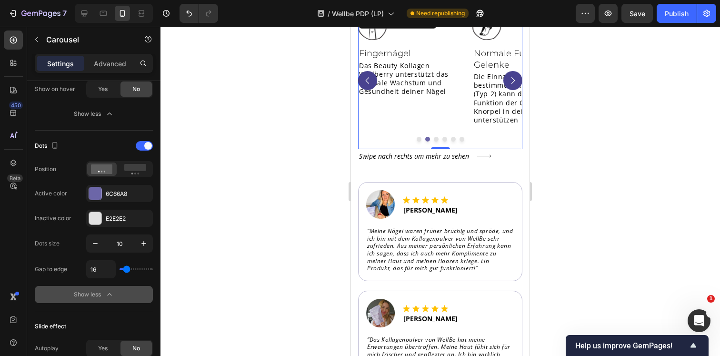
click at [371, 80] on icon "Carousel Back Arrow" at bounding box center [368, 81] width 10 height 10
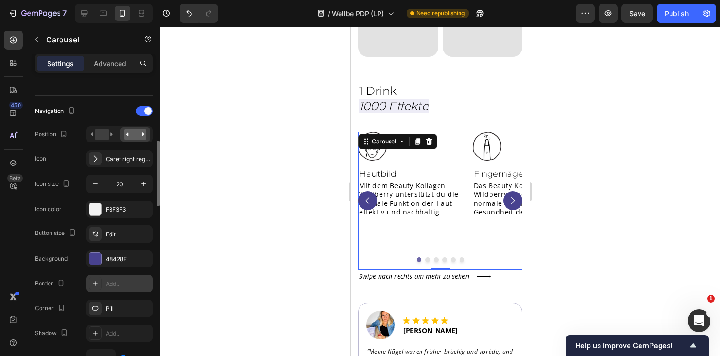
scroll to position [310, 0]
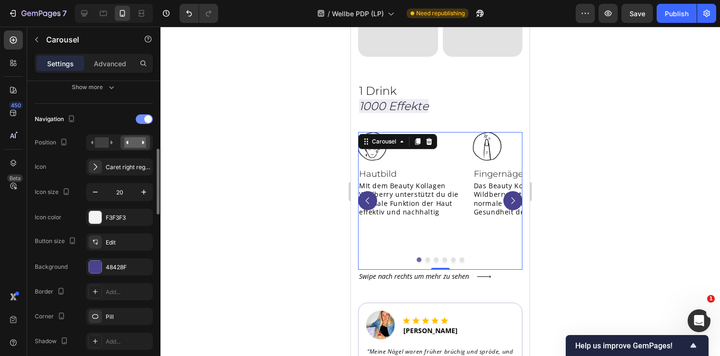
click at [148, 119] on span at bounding box center [148, 119] width 8 height 8
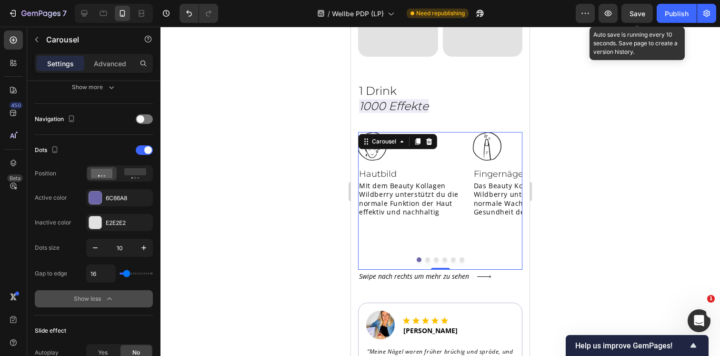
click at [637, 15] on span "Save" at bounding box center [637, 14] width 16 height 8
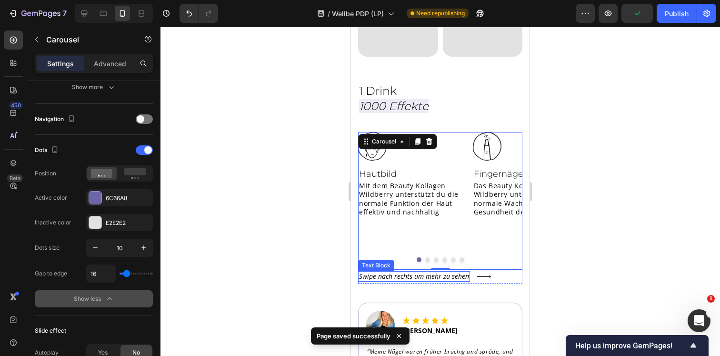
click at [387, 272] on p "Swipe nach rechts um mehr zu sehen" at bounding box center [414, 276] width 110 height 9
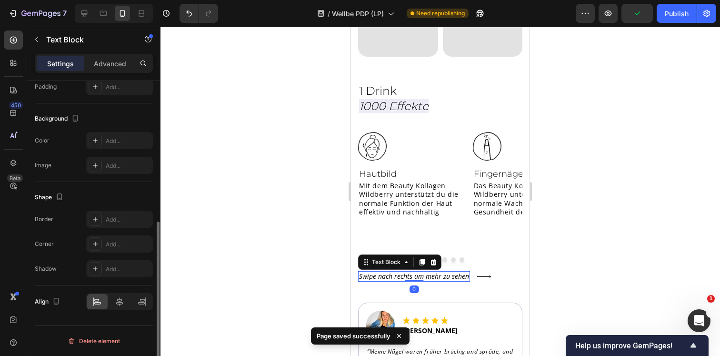
scroll to position [0, 0]
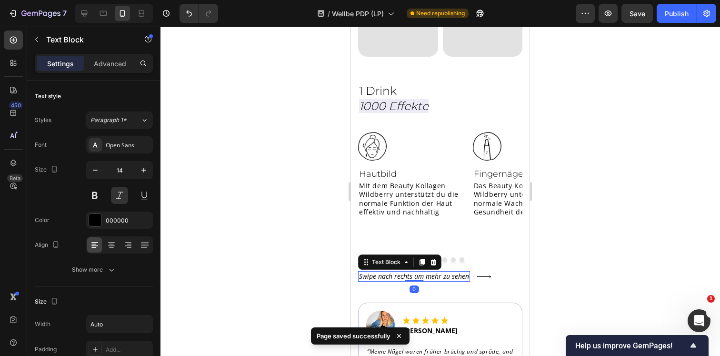
click at [365, 272] on p "Swipe nach rechts um mehr zu sehen" at bounding box center [414, 276] width 110 height 9
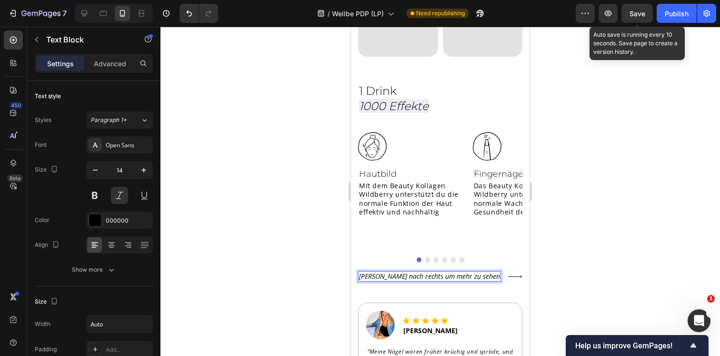
click at [636, 16] on span "Save" at bounding box center [637, 14] width 16 height 8
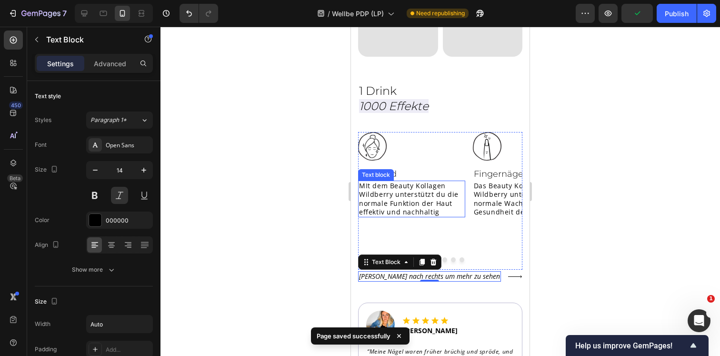
click at [460, 219] on div "Image Hautbild Heading MIt dem Beauty Kollagen Wildberry unterstützt du die nor…" at bounding box center [411, 201] width 107 height 138
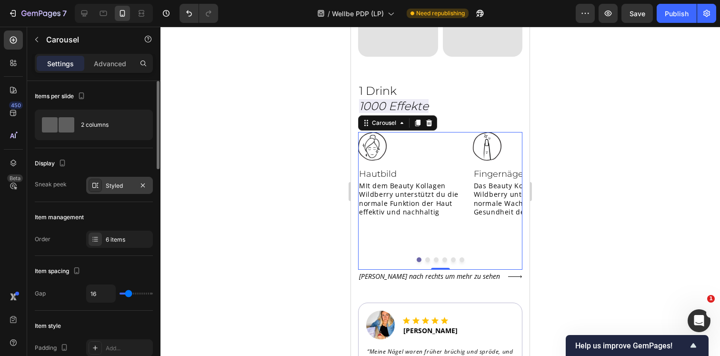
click at [118, 180] on div "Styled" at bounding box center [119, 185] width 67 height 17
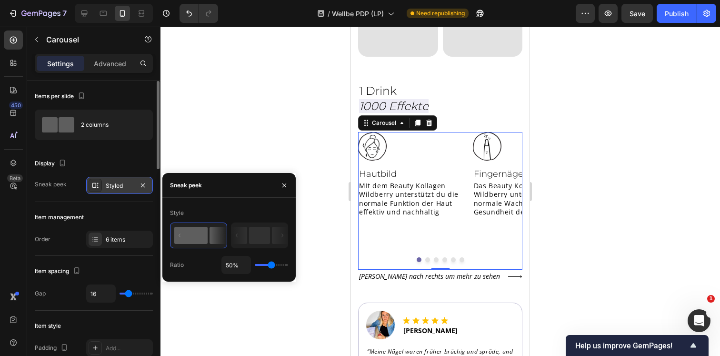
click at [118, 180] on div "Styled" at bounding box center [119, 185] width 67 height 17
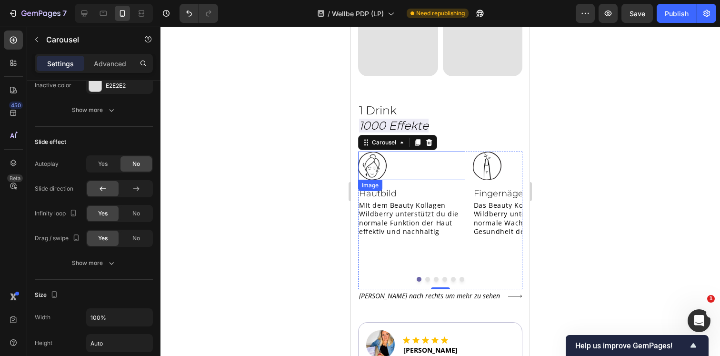
scroll to position [1552, 0]
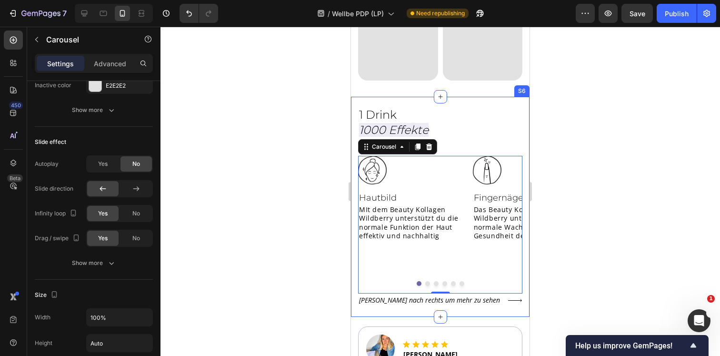
click at [428, 100] on div "1 Drink 1000 Effekte Heading Row Image Hautbild Heading MIt dem Beauty Kollagen…" at bounding box center [440, 206] width 179 height 219
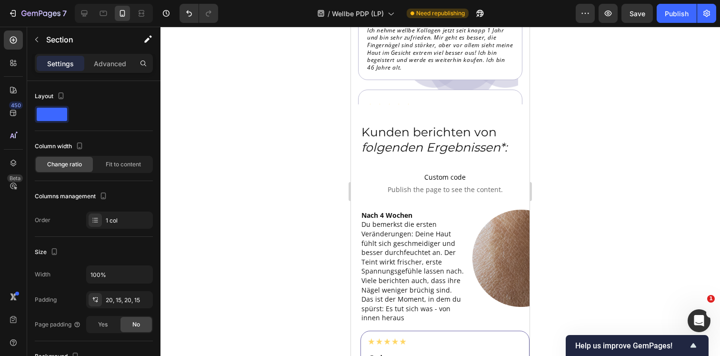
scroll to position [3452, 0]
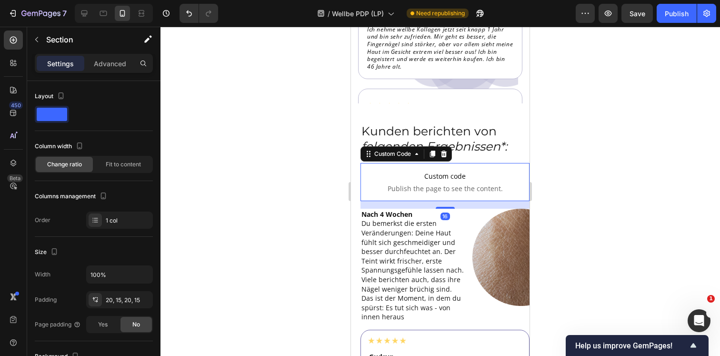
click at [435, 175] on span "Custom code" at bounding box center [444, 175] width 169 height 11
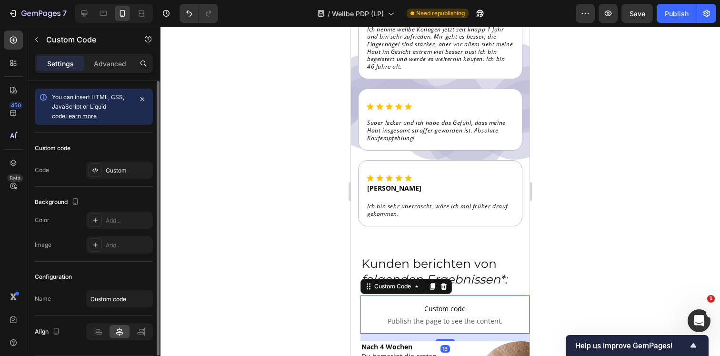
click at [107, 180] on div "Custom code Code Custom" at bounding box center [94, 160] width 118 height 54
click at [111, 175] on div "Custom" at bounding box center [119, 169] width 67 height 17
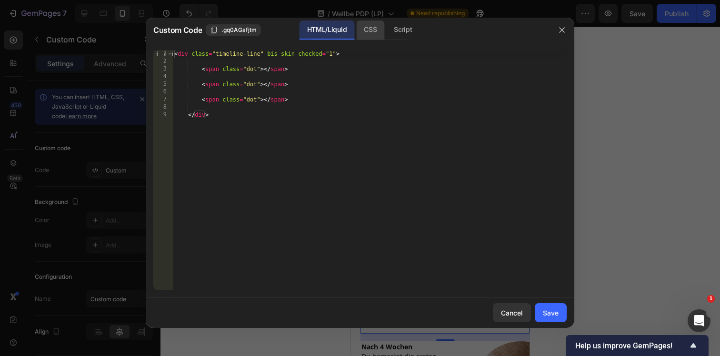
click at [371, 26] on div "CSS" at bounding box center [370, 29] width 28 height 19
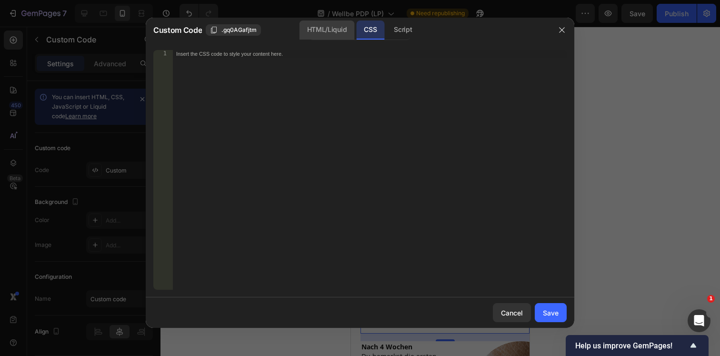
click at [339, 30] on div "HTML/Liquid" at bounding box center [326, 29] width 55 height 19
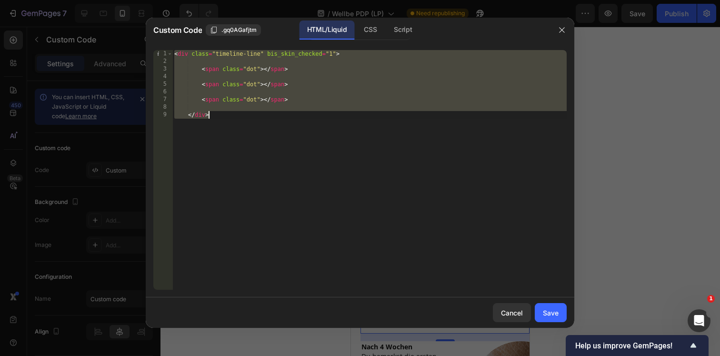
click at [322, 71] on div "< div class = "timeline-line" bis_skin_checked = "1" > < span class = "dot" > <…" at bounding box center [369, 177] width 394 height 255
type textarea "<span class="dot"></span>"
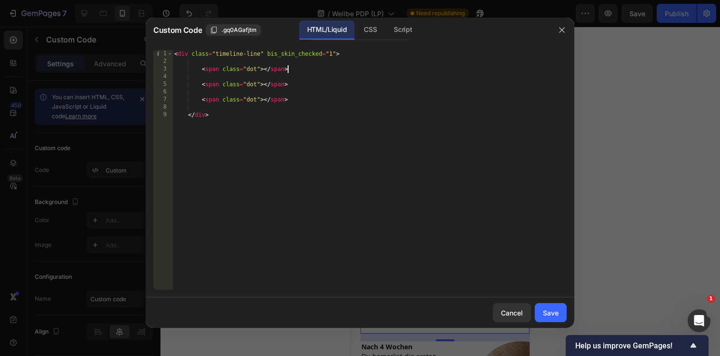
click at [308, 80] on div "< div class = "timeline-line" bis_skin_checked = "1" > < span class = "dot" > <…" at bounding box center [369, 177] width 394 height 255
click at [298, 88] on div "< div class = "timeline-line" bis_skin_checked = "1" > < span class = "dot" > <…" at bounding box center [369, 177] width 394 height 255
type textarea "<span class="dot"></span>"
click at [298, 98] on div "< div class = "timeline-line" bis_skin_checked = "1" > < span class = "dot" > <…" at bounding box center [369, 177] width 394 height 255
click at [298, 94] on div "< div class = "timeline-line" bis_skin_checked = "1" > < span class = "dot" > <…" at bounding box center [369, 177] width 394 height 255
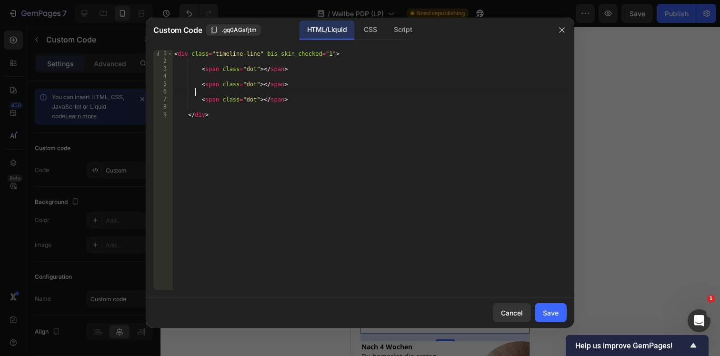
click at [295, 82] on div "< div class = "timeline-line" bis_skin_checked = "1" > < span class = "dot" > <…" at bounding box center [369, 177] width 394 height 255
type textarea "<span class="dot"></span>"
click at [295, 80] on div "< div class = "timeline-line" bis_skin_checked = "1" > < span class = "dot" > <…" at bounding box center [369, 177] width 394 height 255
click at [293, 64] on div "< div class = "timeline-line" bis_skin_checked = "1" > < span class = "dot" > <…" at bounding box center [369, 177] width 394 height 255
click at [343, 50] on div "< div class = "timeline-line" bis_skin_checked = "1" > < span class = "dot" > <…" at bounding box center [369, 177] width 394 height 255
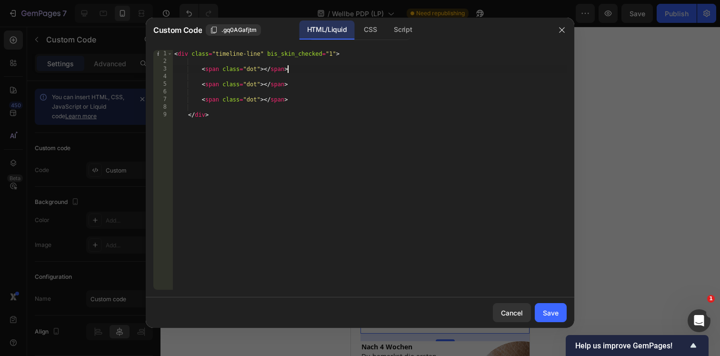
click at [324, 68] on div "< div class = "timeline-line" bis_skin_checked = "1" > < span class = "dot" > <…" at bounding box center [369, 177] width 394 height 255
type textarea "<span class="dot"></span>"
click at [320, 62] on div "< div class = "timeline-line" bis_skin_checked = "1" > < span class = "dot" > <…" at bounding box center [369, 177] width 394 height 255
click at [310, 72] on div "< div class = "timeline-line" bis_skin_checked = "1" > < span class = "dot" > <…" at bounding box center [369, 177] width 394 height 255
type textarea "<span class="dot"></span>"
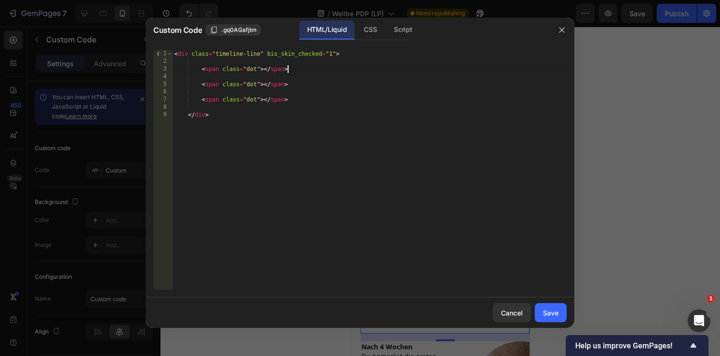
click at [305, 78] on div "< div class = "timeline-line" bis_skin_checked = "1" > < span class = "dot" > <…" at bounding box center [369, 177] width 394 height 255
click at [293, 91] on div "< div class = "timeline-line" bis_skin_checked = "1" > < span class = "dot" > <…" at bounding box center [369, 177] width 394 height 255
click at [239, 51] on div "< div class = "timeline-line" bis_skin_checked = "1" > < span class = "dot" > <…" at bounding box center [369, 177] width 394 height 255
click at [226, 57] on div "< div class = "timeline-line" bis_skin_checked = "1" > < span class = "dot" > <…" at bounding box center [369, 177] width 394 height 255
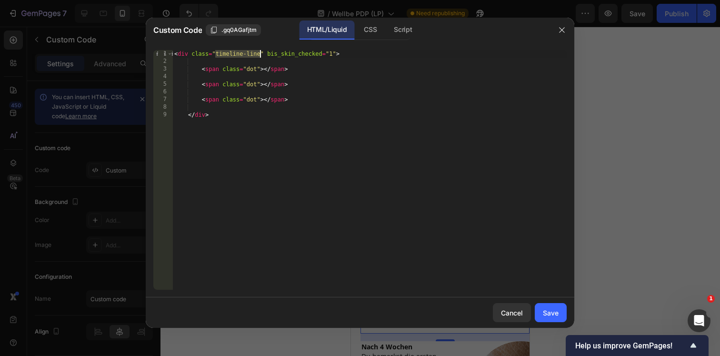
drag, startPoint x: 216, startPoint y: 55, endPoint x: 260, endPoint y: 51, distance: 44.4
click at [260, 51] on div "< div class = "timeline-line" bis_skin_checked = "1" > < span class = "dot" > <…" at bounding box center [369, 177] width 394 height 255
click at [250, 114] on div "< div class = "timeline-line" bis_skin_checked = "1" > < span class = "dot" > <…" at bounding box center [369, 177] width 394 height 255
type textarea "</div>"
click at [375, 24] on div "CSS" at bounding box center [370, 29] width 28 height 19
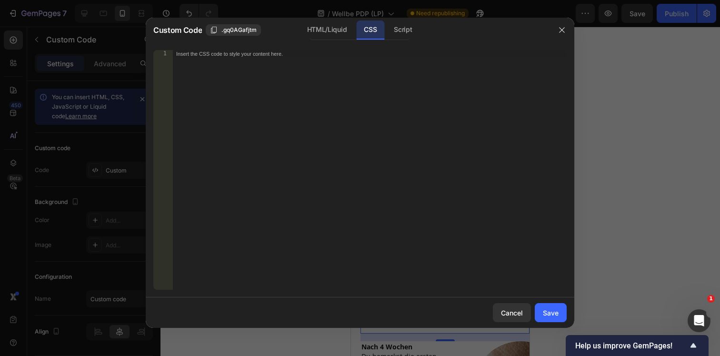
click at [296, 74] on div "Insert the CSS code to style your content here." at bounding box center [369, 177] width 394 height 255
click at [330, 27] on div "HTML/Liquid" at bounding box center [326, 29] width 55 height 19
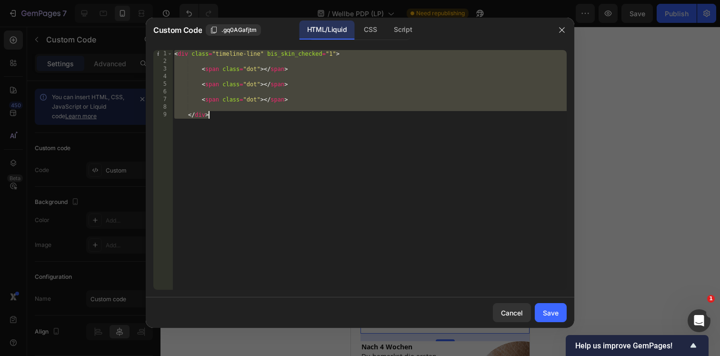
click at [216, 52] on div "< div class = "timeline-line" bis_skin_checked = "1" > < span class = "dot" > <…" at bounding box center [369, 169] width 394 height 239
type textarea "<div class="timeline-line" bis_skin_checked="1">"
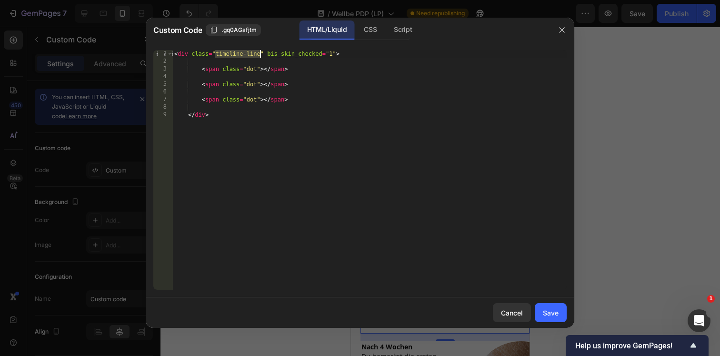
drag, startPoint x: 216, startPoint y: 54, endPoint x: 259, endPoint y: 54, distance: 43.3
click at [259, 54] on div "< div class = "timeline-line" bis_skin_checked = "1" > < span class = "dot" > <…" at bounding box center [369, 177] width 394 height 255
click at [365, 33] on div "CSS" at bounding box center [370, 29] width 28 height 19
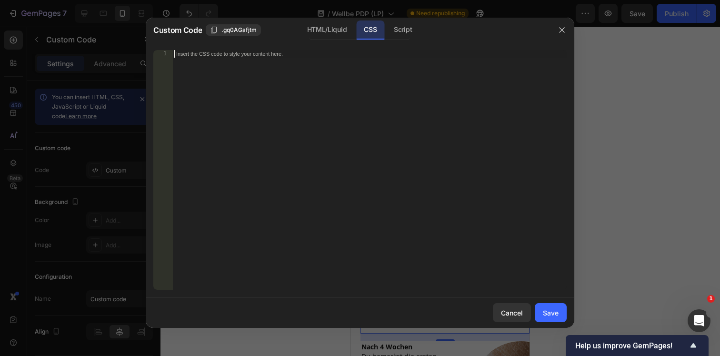
click at [252, 64] on div "Insert the CSS code to style your content here." at bounding box center [369, 177] width 394 height 255
paste textarea "timeline-line"
type textarea ".timeline-line{"
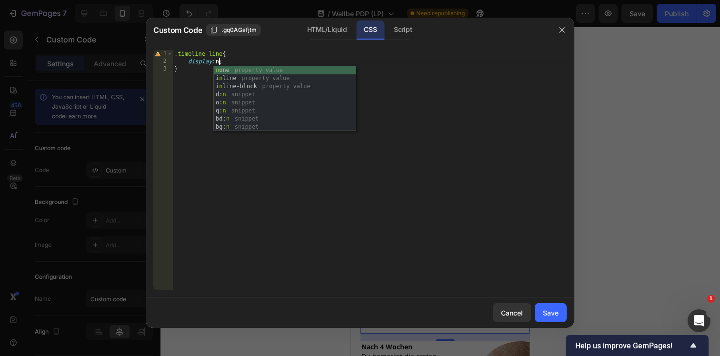
scroll to position [0, 3]
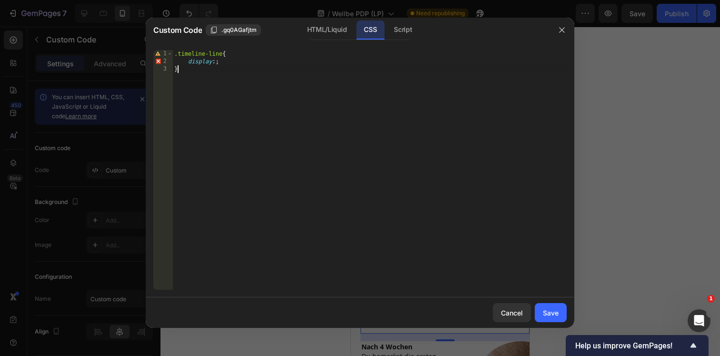
click at [186, 68] on div ".timeline-line { display :; }" at bounding box center [369, 177] width 394 height 255
type textarea "display:; }"
click at [560, 39] on div at bounding box center [561, 30] width 25 height 25
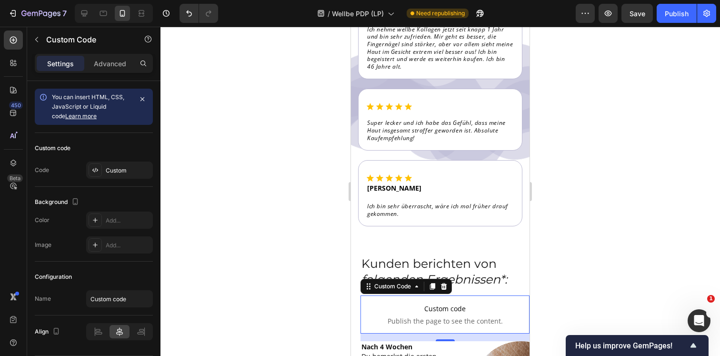
click at [115, 71] on div "Settings Advanced" at bounding box center [94, 63] width 118 height 19
click at [114, 66] on p "Advanced" at bounding box center [110, 64] width 32 height 10
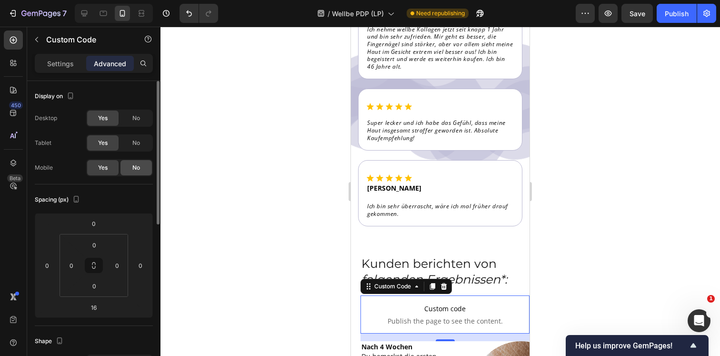
click at [140, 167] on span "No" at bounding box center [136, 167] width 8 height 9
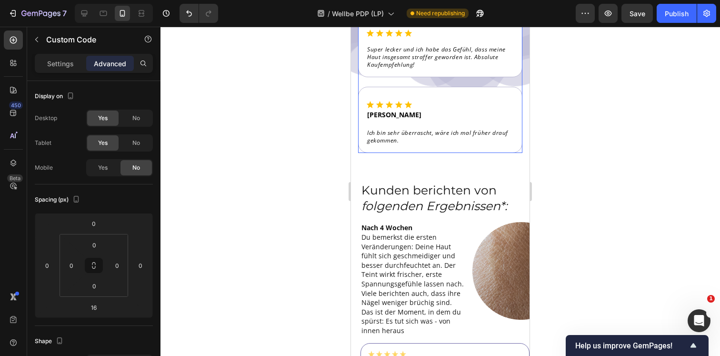
scroll to position [3527, 0]
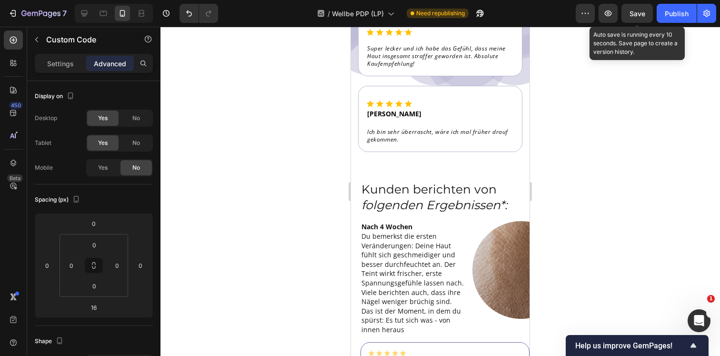
click at [639, 16] on span "Save" at bounding box center [637, 14] width 16 height 8
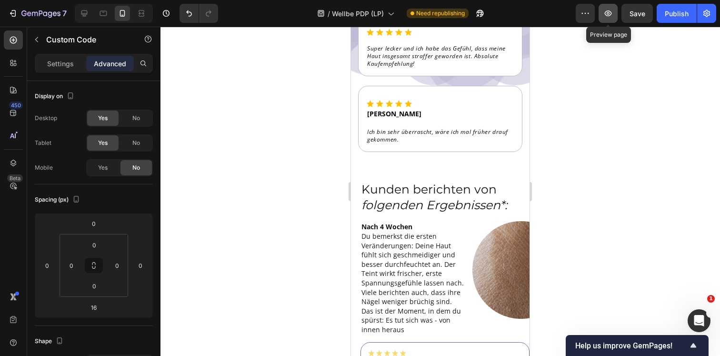
click at [613, 18] on icon "button" at bounding box center [608, 14] width 10 height 10
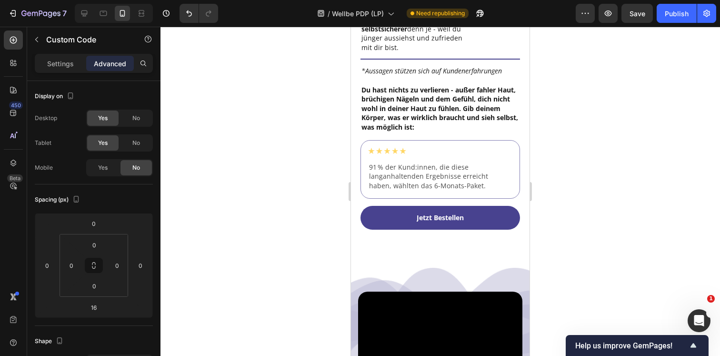
scroll to position [4441, 0]
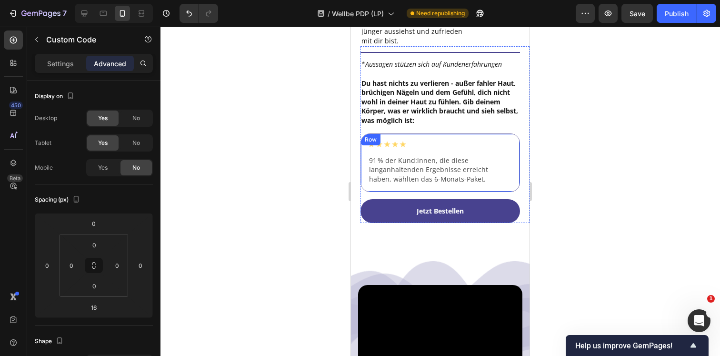
click at [456, 192] on div "Image 91 % der Kund:innen, die diese langanhaltenden Ergebnisse erreicht haben,…" at bounding box center [440, 162] width 160 height 59
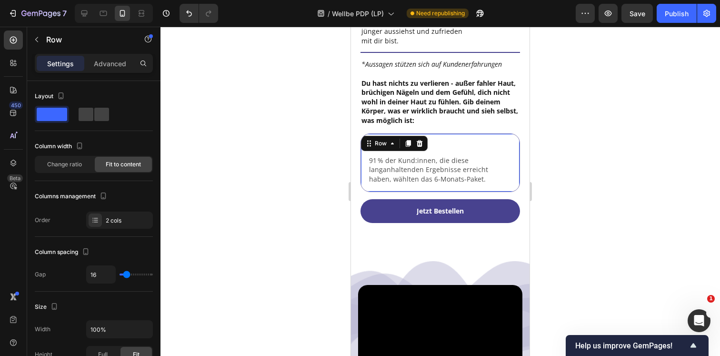
click at [118, 72] on div "Settings Advanced" at bounding box center [94, 63] width 118 height 19
click at [117, 70] on div "Advanced" at bounding box center [110, 63] width 48 height 15
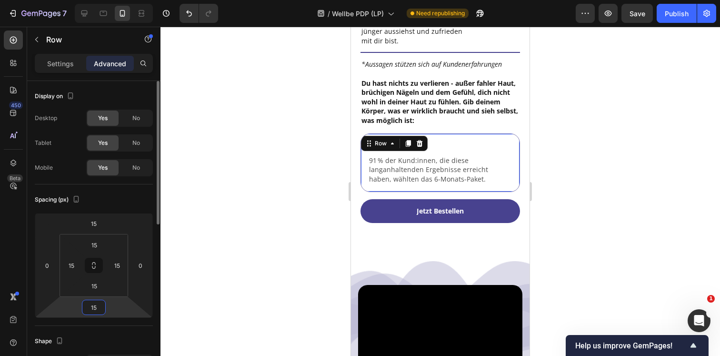
click at [95, 305] on input "15" at bounding box center [93, 307] width 19 height 14
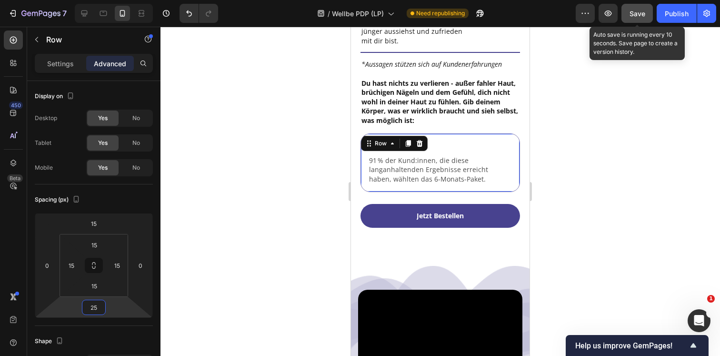
type input "25"
click at [644, 15] on span "Save" at bounding box center [637, 14] width 16 height 8
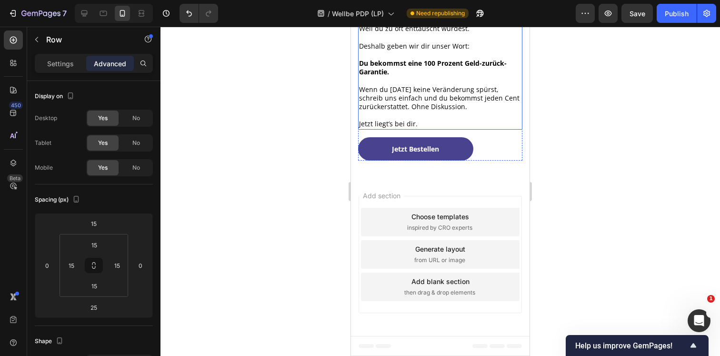
scroll to position [6728, 0]
click at [471, 160] on div "Jetzt Bestellen Button" at bounding box center [440, 148] width 164 height 23
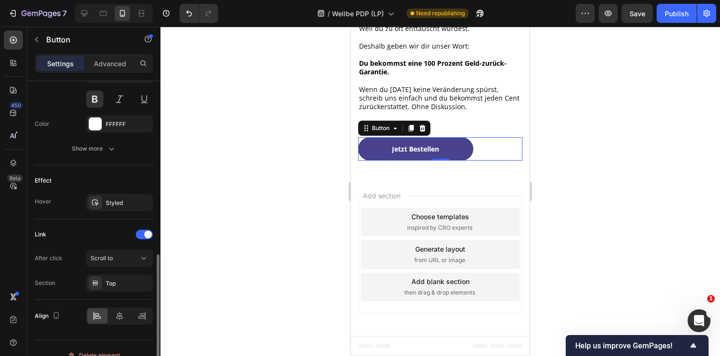
scroll to position [430, 0]
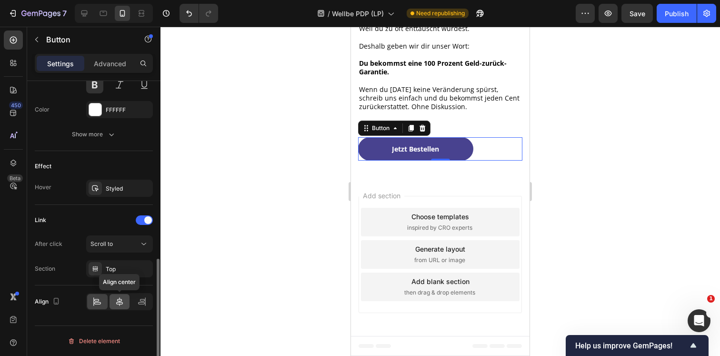
click at [114, 303] on div at bounding box center [120, 301] width 20 height 15
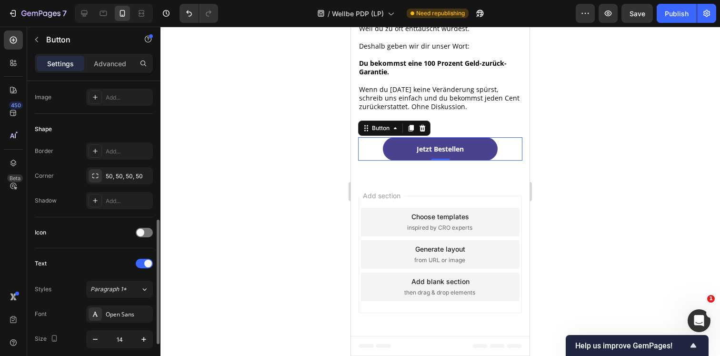
scroll to position [0, 0]
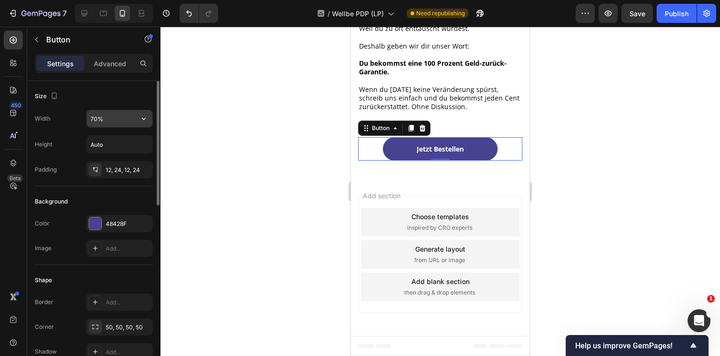
click at [112, 110] on input "70%" at bounding box center [120, 118] width 66 height 17
click at [135, 115] on button "button" at bounding box center [143, 118] width 17 height 17
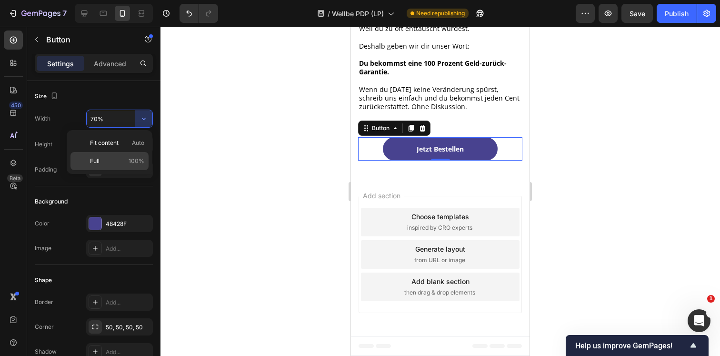
click at [130, 159] on span "100%" at bounding box center [137, 161] width 16 height 9
type input "100%"
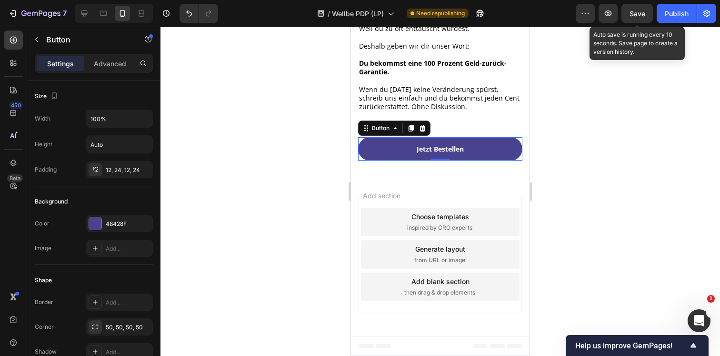
click at [637, 12] on span "Save" at bounding box center [637, 14] width 16 height 8
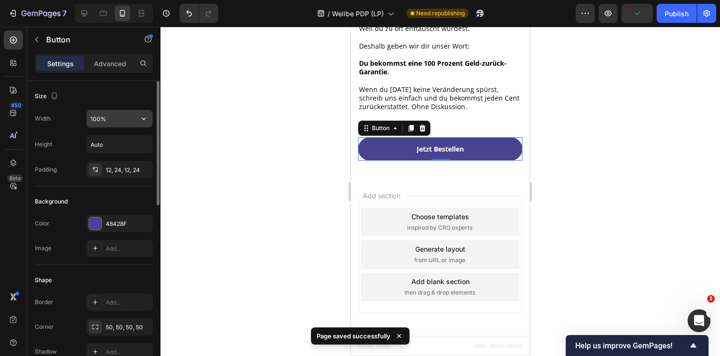
click at [147, 112] on button "button" at bounding box center [143, 118] width 17 height 17
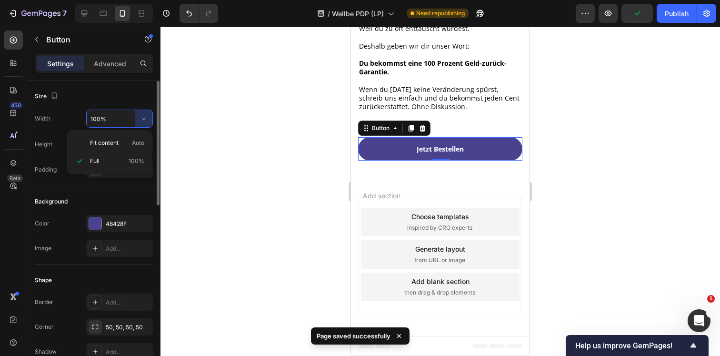
click at [143, 101] on div "Size" at bounding box center [94, 96] width 118 height 15
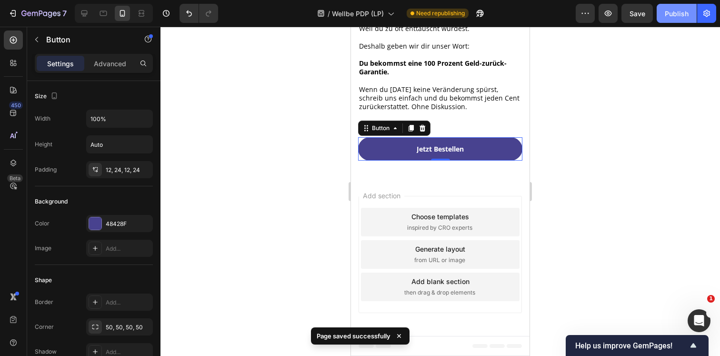
click at [674, 14] on div "Publish" at bounding box center [677, 14] width 24 height 10
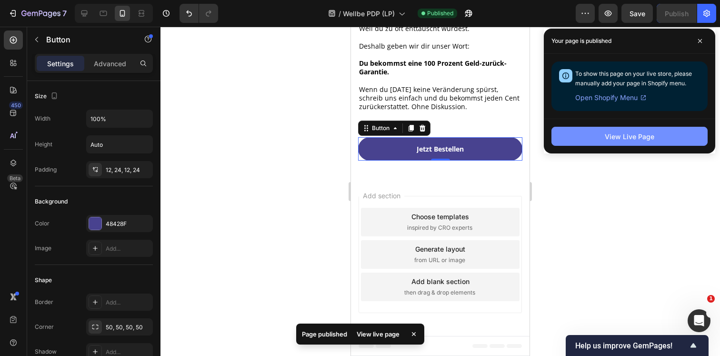
click at [598, 133] on button "View Live Page" at bounding box center [629, 136] width 156 height 19
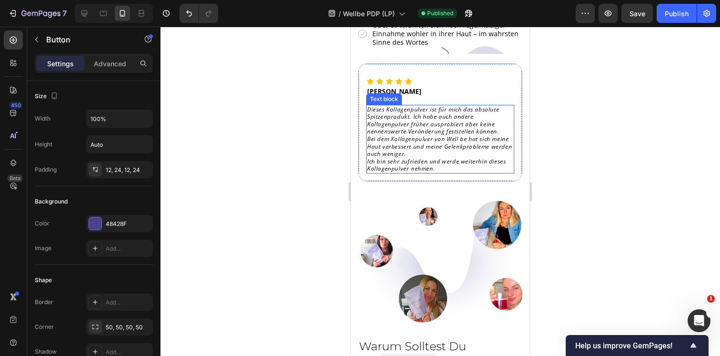
scroll to position [6177, 0]
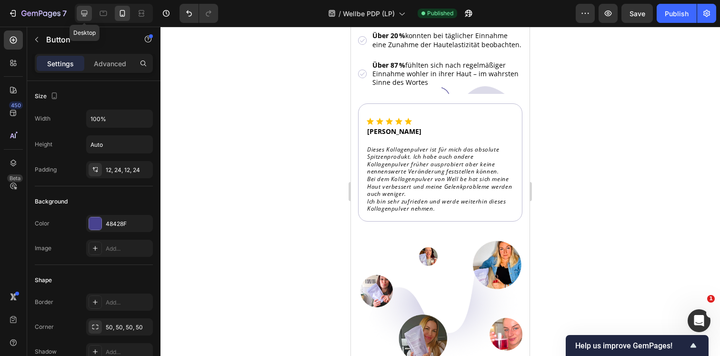
click at [87, 11] on icon at bounding box center [85, 14] width 10 height 10
type input "18"
type input "70%"
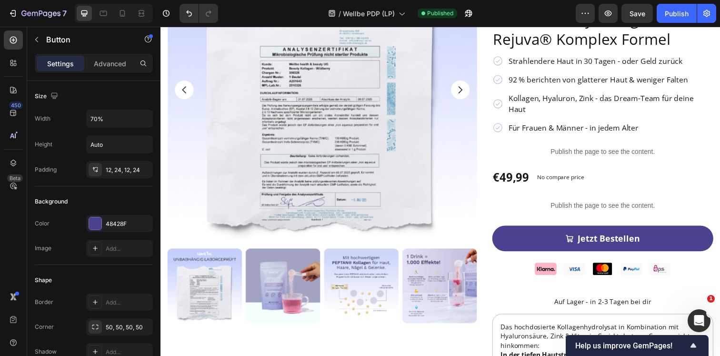
scroll to position [176, 0]
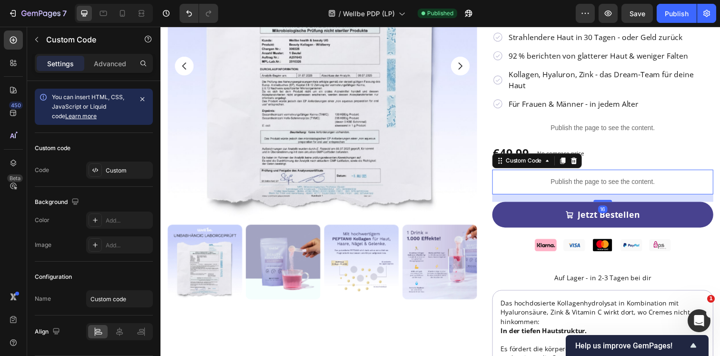
click at [568, 180] on p "Publish the page to see the content." at bounding box center [612, 185] width 226 height 10
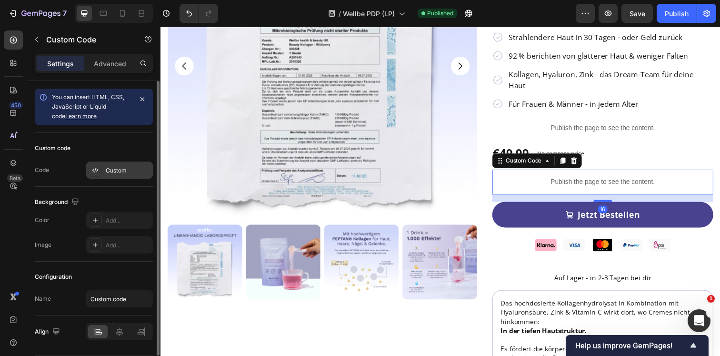
click at [110, 178] on div "Custom" at bounding box center [119, 169] width 67 height 17
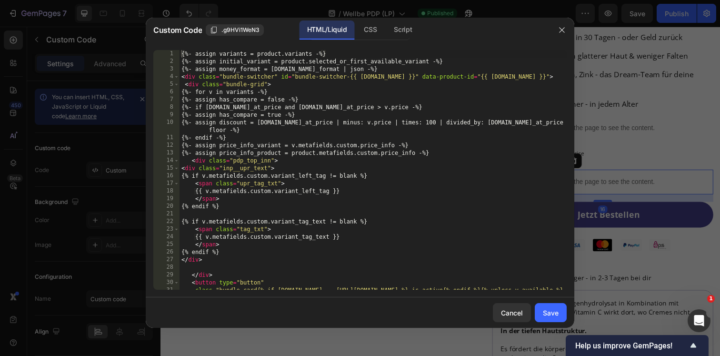
click at [343, 158] on div "{%- assign variants = product.variants -%} {%- assign initial_variant = product…" at bounding box center [373, 181] width 387 height 262
click at [372, 38] on div "CSS" at bounding box center [370, 29] width 28 height 19
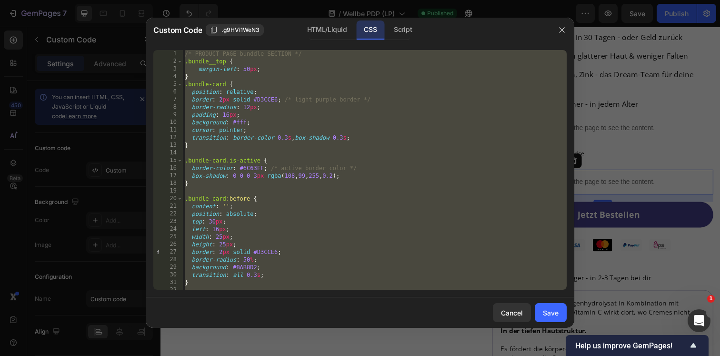
click at [347, 131] on div "/* PRODUCT PAGE bunddle SECTION */ .bundle__top { margin-left : 50 px ; } .bund…" at bounding box center [375, 177] width 384 height 255
type textarea "cursor: pointer;"
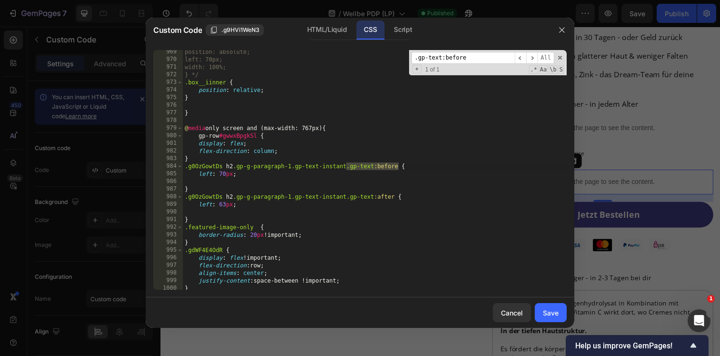
scroll to position [7590, 0]
type input ".gp-text:before"
click at [372, 165] on div "position: absolute; left: 70px; width: 100%; } */ .box__iinner { position : rel…" at bounding box center [375, 169] width 384 height 239
click at [221, 174] on div "position: absolute; left: 70px; width: 100%; } */ .box__iinner { position : rel…" at bounding box center [375, 175] width 384 height 255
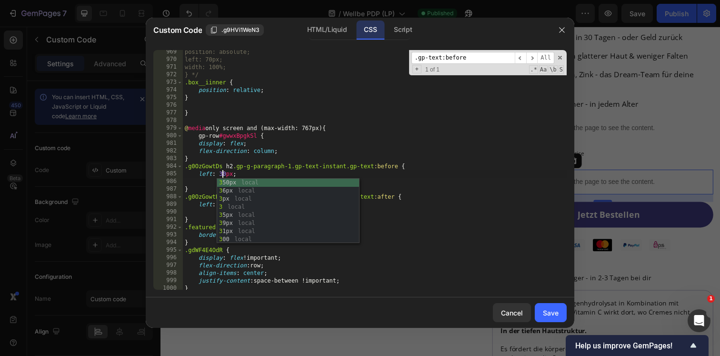
click at [235, 173] on div "position: absolute; left: 70px; width: 100%; } */ .box__iinner { position : rel…" at bounding box center [375, 175] width 384 height 255
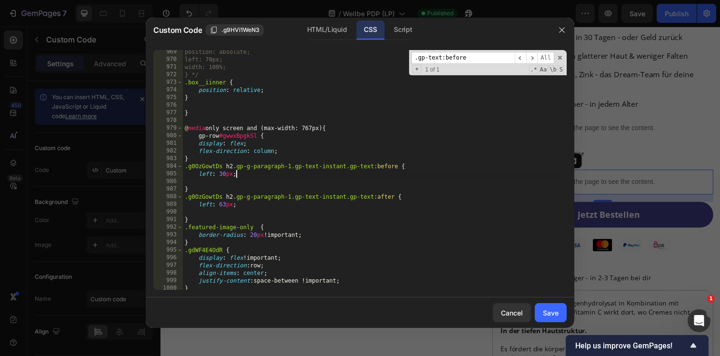
click at [223, 204] on div "position: absolute; left: 70px; width: 100%; } */ .box__iinner { position : rel…" at bounding box center [375, 175] width 384 height 255
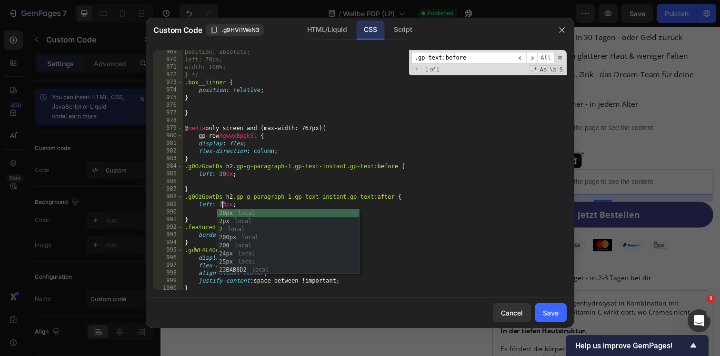
type textarea "left: 23px;"
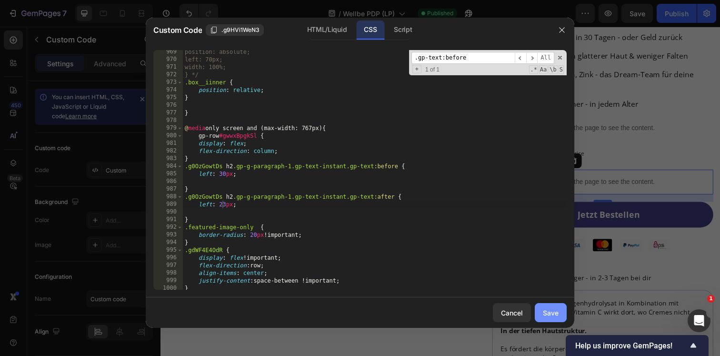
click at [549, 314] on div "Save" at bounding box center [551, 313] width 16 height 10
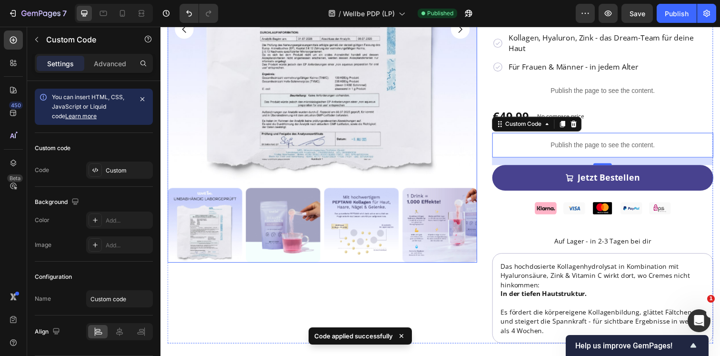
scroll to position [221, 0]
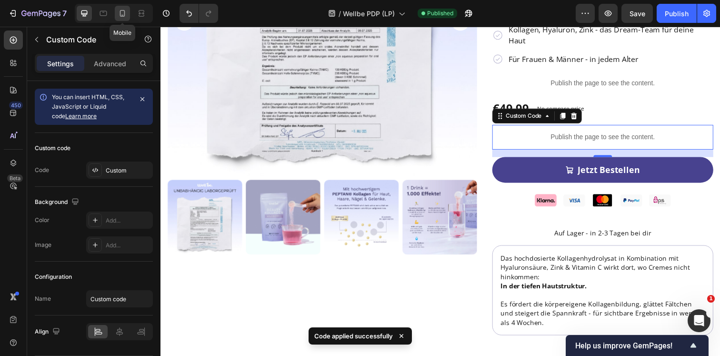
click at [130, 14] on div at bounding box center [122, 13] width 15 height 15
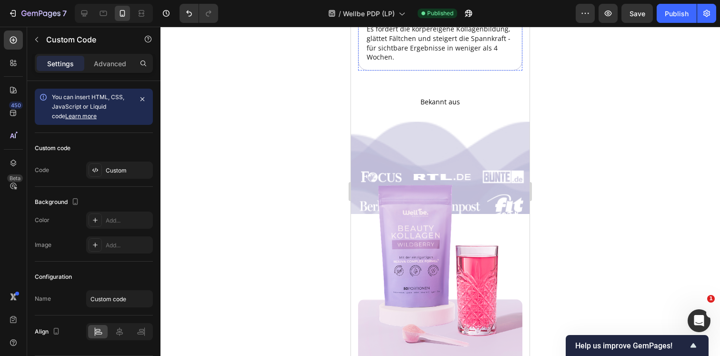
scroll to position [728, 0]
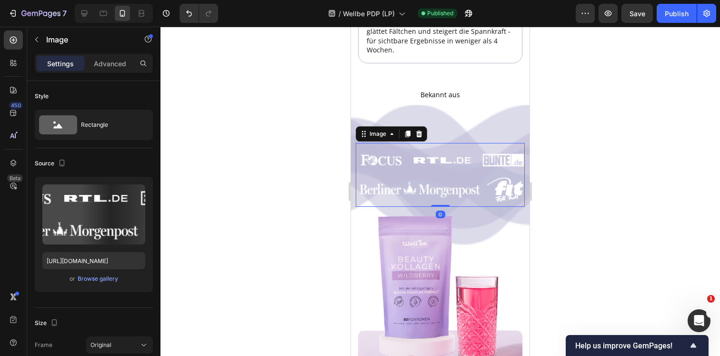
click at [454, 153] on img at bounding box center [440, 175] width 169 height 54
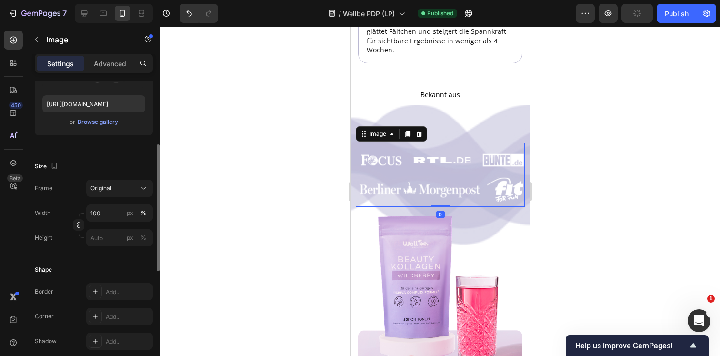
scroll to position [155, 0]
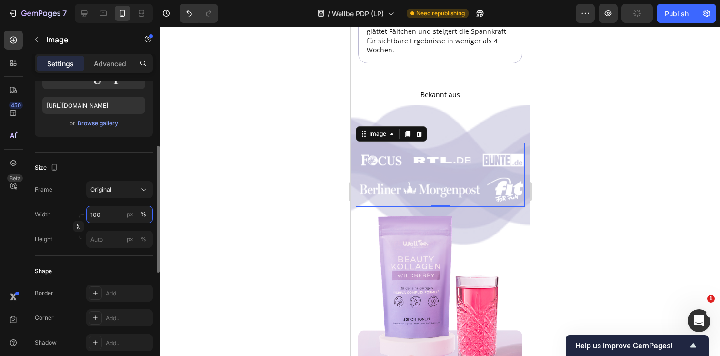
click at [112, 219] on input "100" at bounding box center [119, 214] width 67 height 17
click at [107, 216] on input "100" at bounding box center [119, 214] width 67 height 17
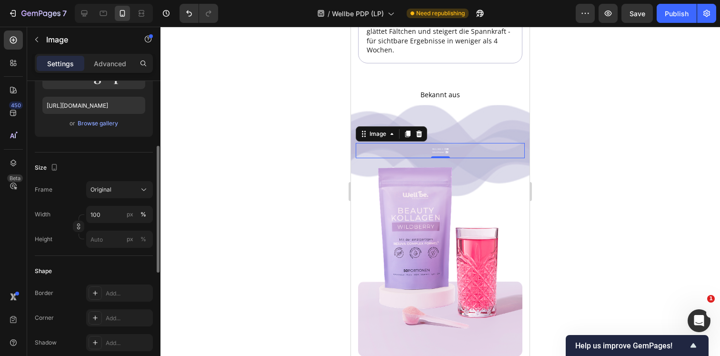
click at [90, 163] on div "Size" at bounding box center [94, 167] width 118 height 15
click at [106, 216] on input "100" at bounding box center [119, 214] width 67 height 17
click at [127, 215] on div "px" at bounding box center [130, 214] width 7 height 9
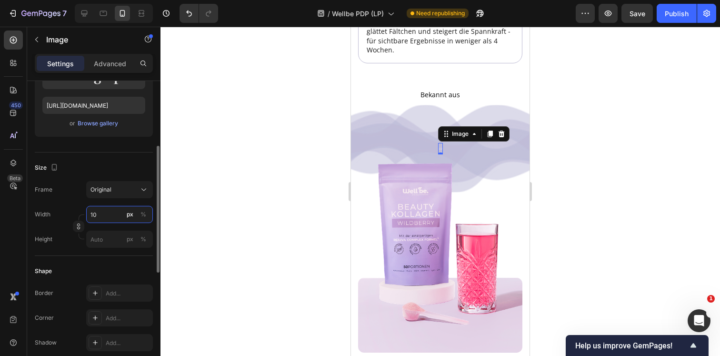
click at [105, 215] on input "10" at bounding box center [119, 214] width 67 height 17
click at [97, 215] on input "10" at bounding box center [119, 214] width 67 height 17
click at [88, 13] on icon at bounding box center [85, 14] width 10 height 10
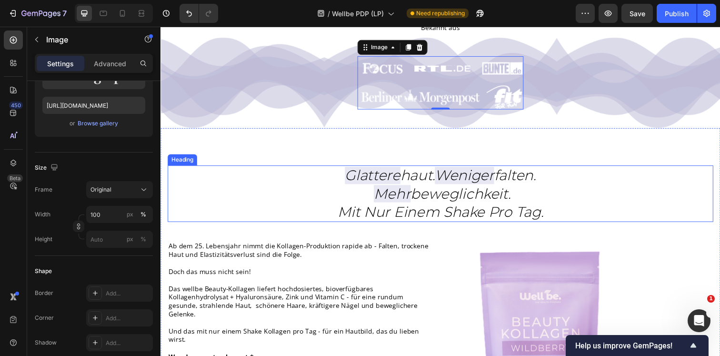
scroll to position [695, 0]
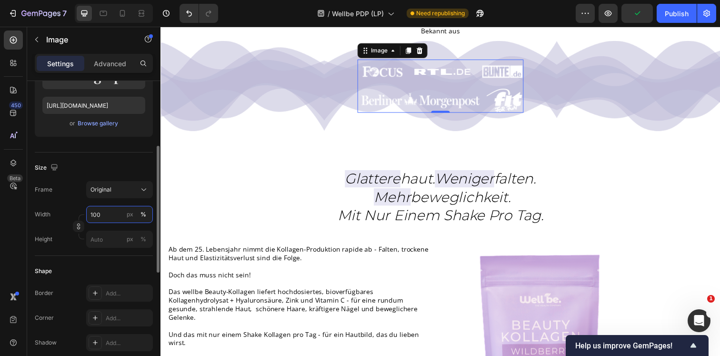
click at [101, 220] on input "100" at bounding box center [119, 214] width 67 height 17
click at [95, 214] on input "300" at bounding box center [119, 214] width 67 height 17
click at [122, 15] on icon at bounding box center [122, 15] width 2 height 1
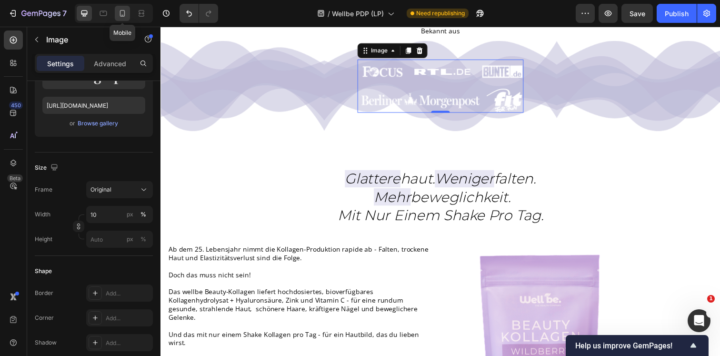
type input "350"
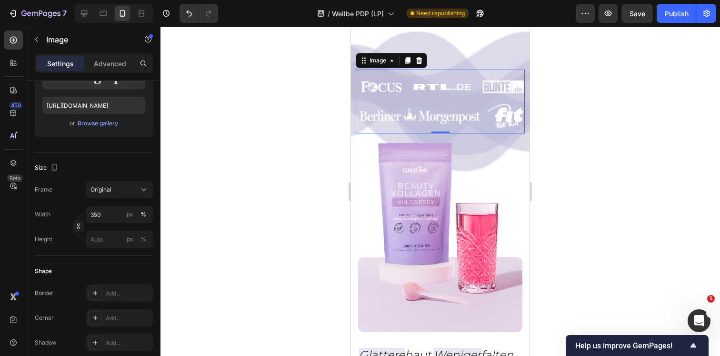
scroll to position [704, 0]
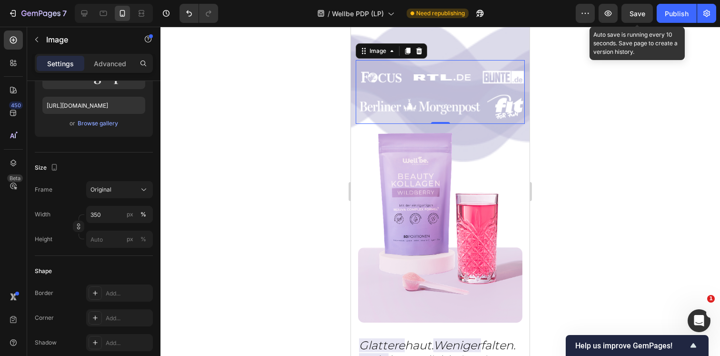
click at [638, 10] on span "Save" at bounding box center [637, 14] width 16 height 8
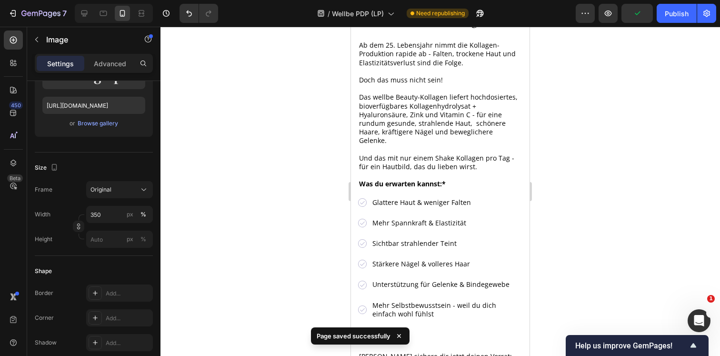
scroll to position [1077, 0]
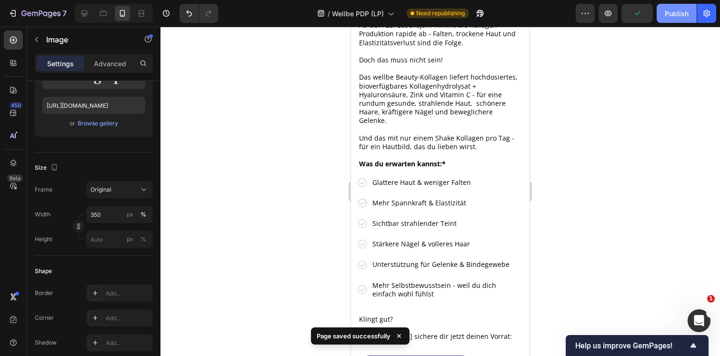
click at [671, 16] on div "Publish" at bounding box center [677, 14] width 24 height 10
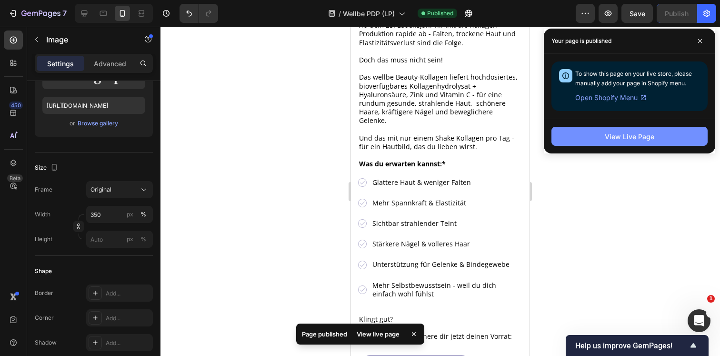
click at [594, 141] on button "View Live Page" at bounding box center [629, 136] width 156 height 19
